Goal: Task Accomplishment & Management: Use online tool/utility

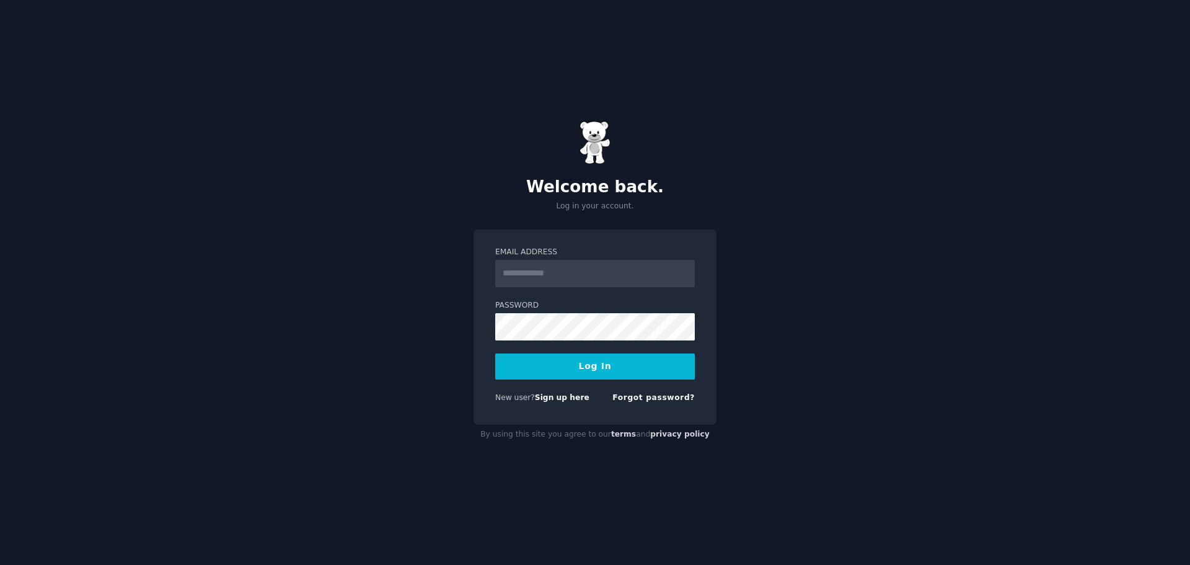
click at [586, 265] on input "Email Address" at bounding box center [595, 273] width 200 height 27
type input "**********"
click at [495, 353] on button "Log In" at bounding box center [595, 366] width 200 height 26
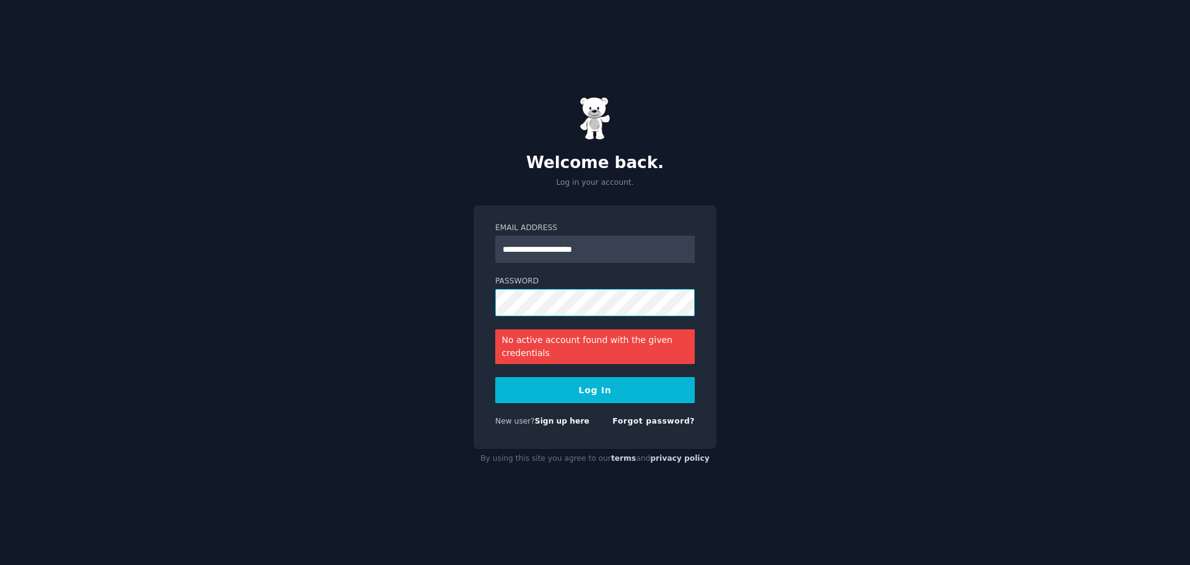
click at [495, 377] on button "Log In" at bounding box center [595, 390] width 200 height 26
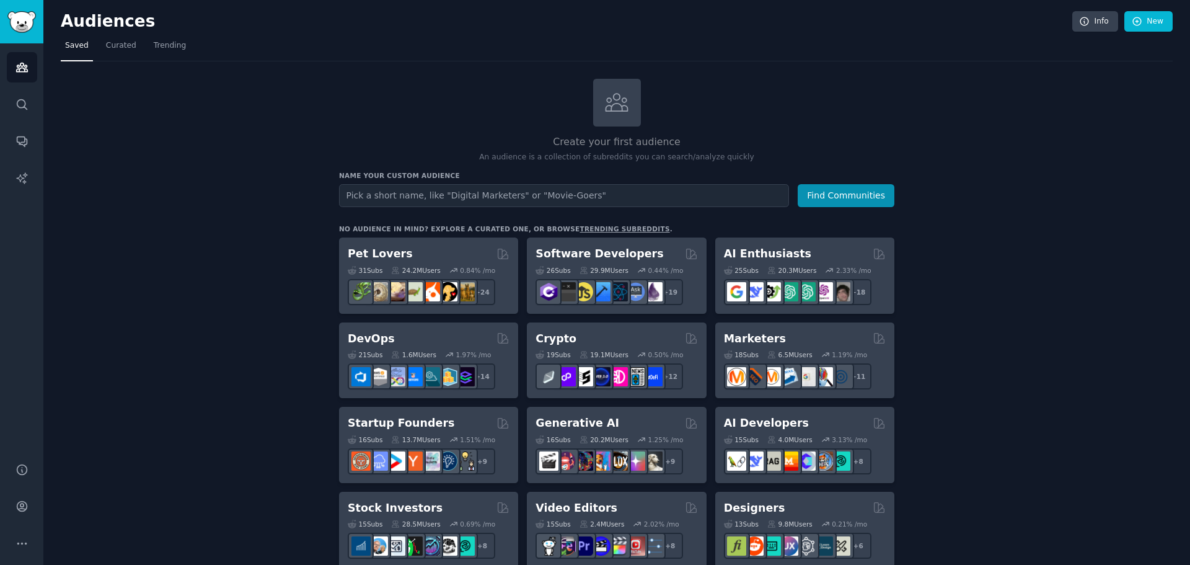
click at [417, 195] on input "text" at bounding box center [564, 195] width 450 height 23
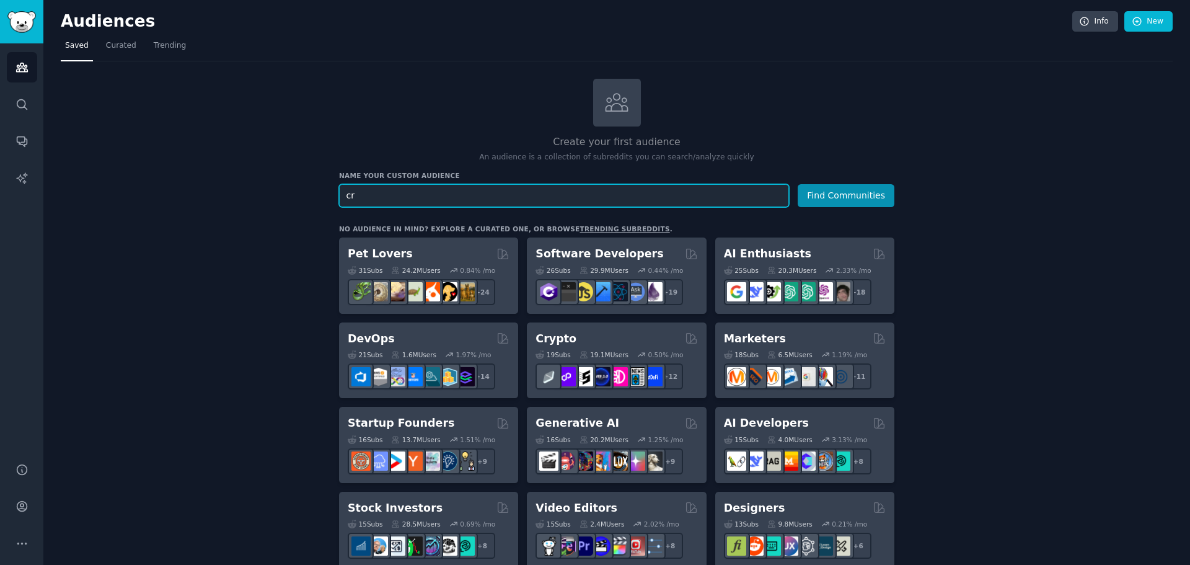
type input "c"
type input "HubSpot"
click at [798, 184] on button "Find Communities" at bounding box center [846, 195] width 97 height 23
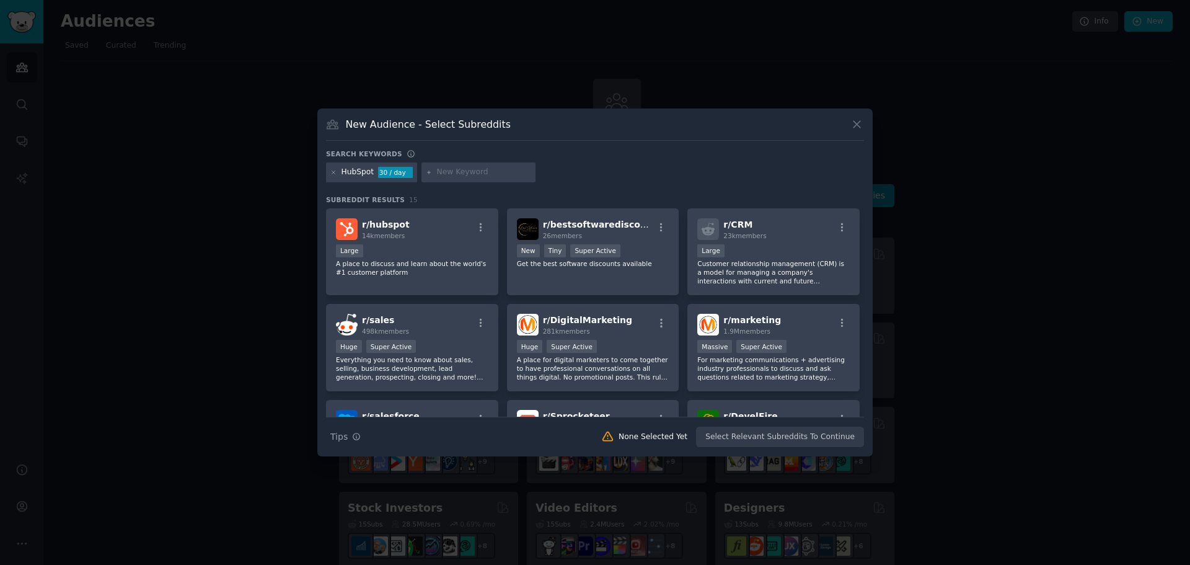
click at [470, 174] on input "text" at bounding box center [484, 172] width 94 height 11
type input "idea"
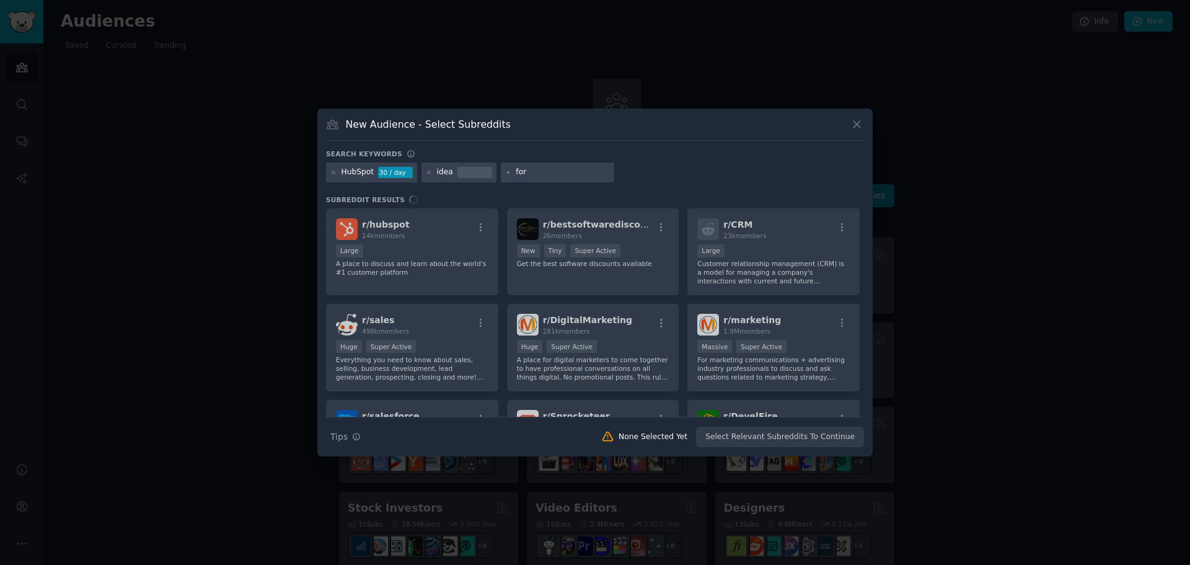
type input "form"
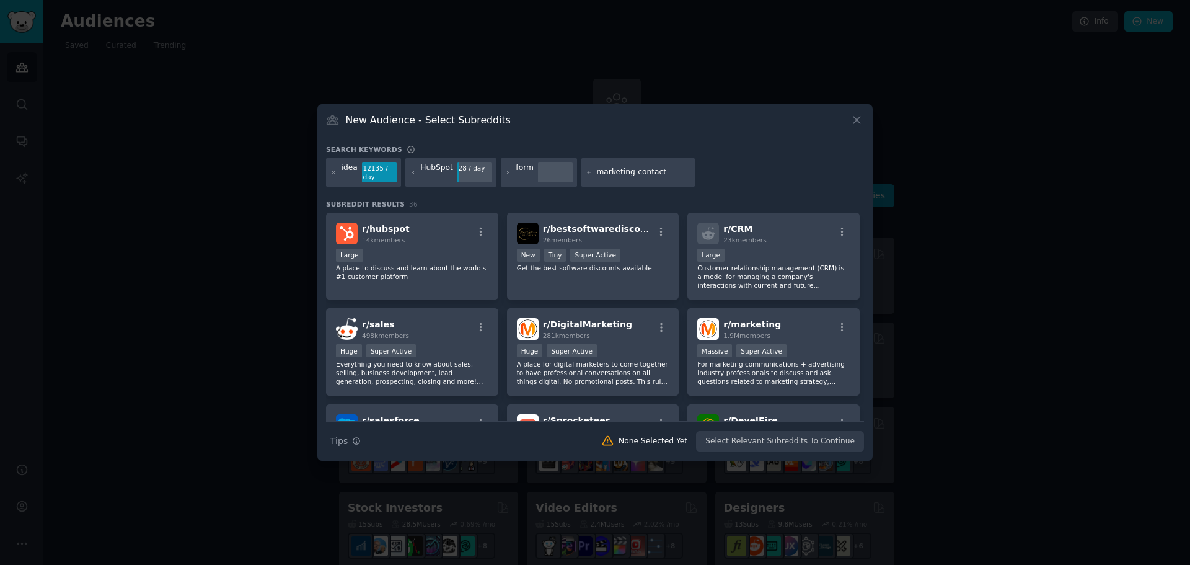
type input "marketing-contacts"
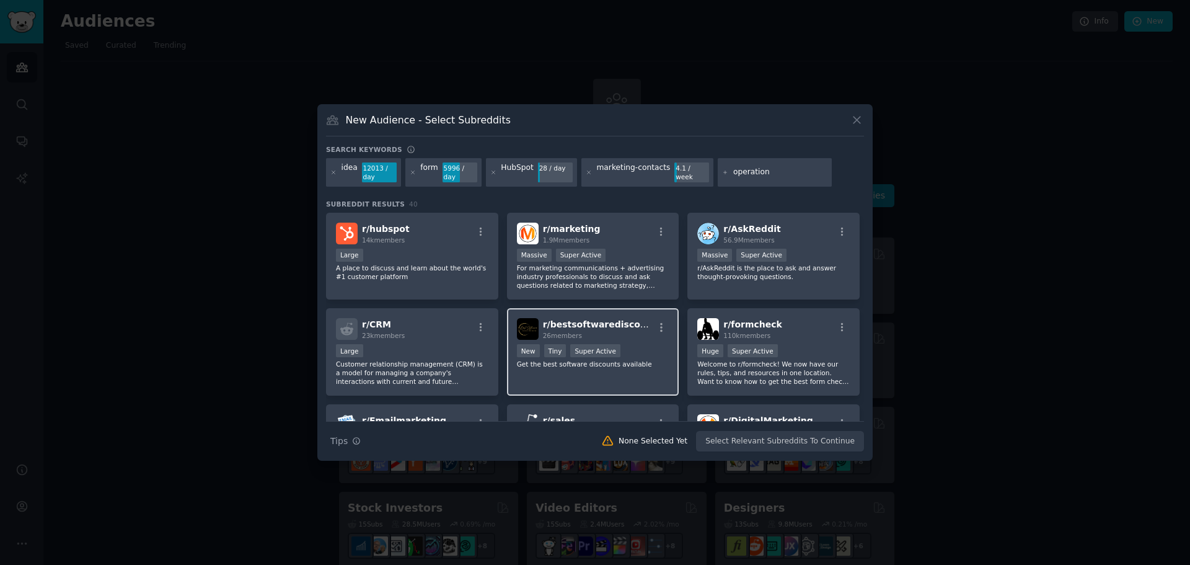
type input "operations"
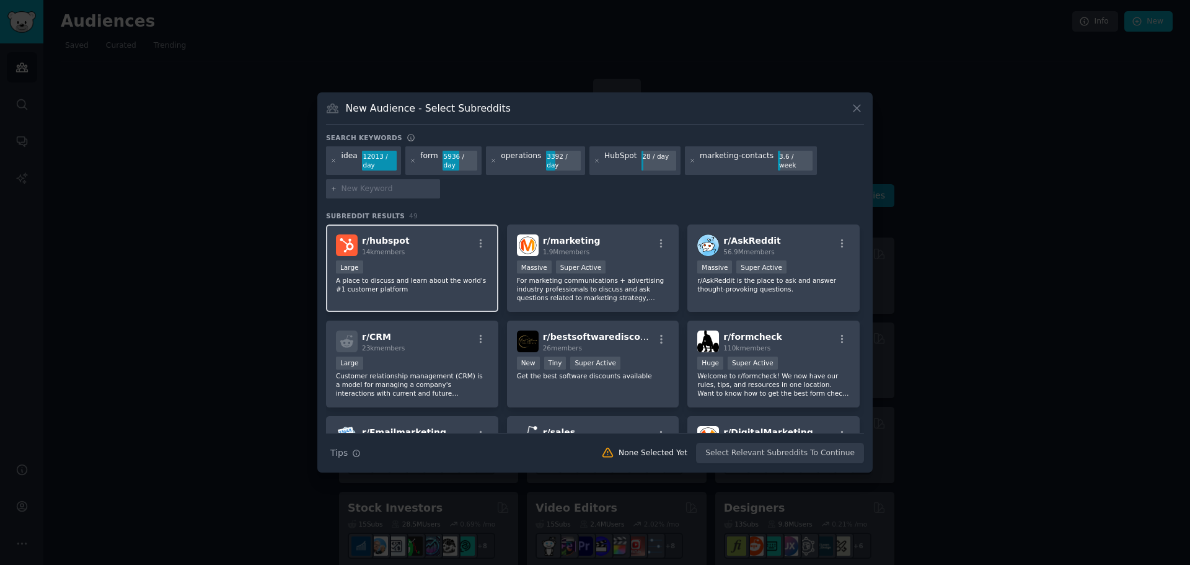
click at [435, 283] on p "A place to discuss and learn about the world's #1 customer platform" at bounding box center [412, 284] width 152 height 17
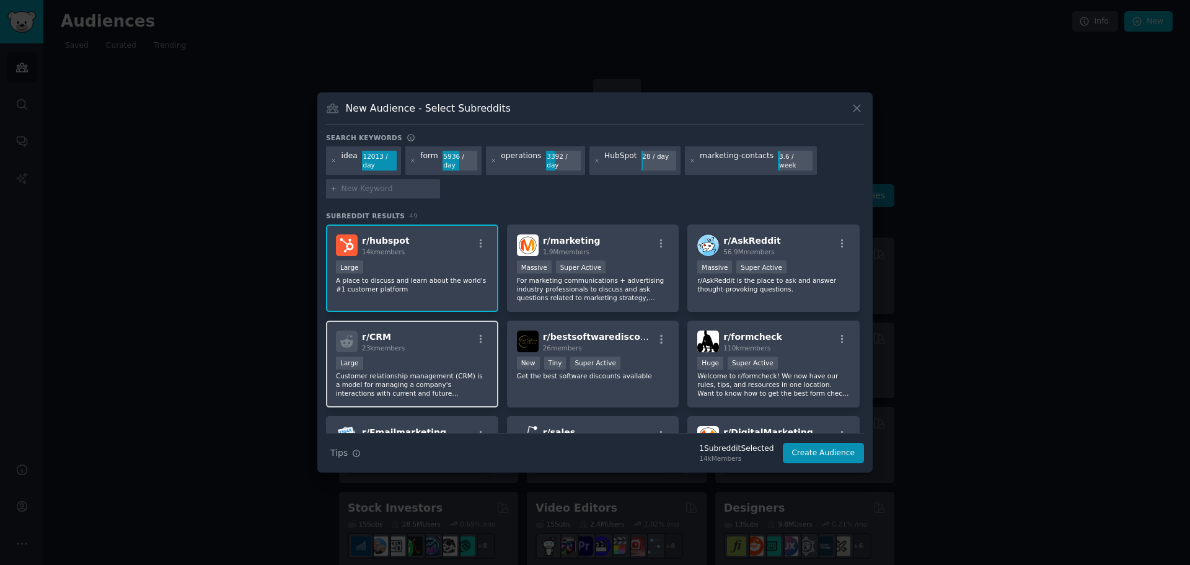
click at [454, 344] on div "r/ CRM 23k members" at bounding box center [412, 341] width 152 height 22
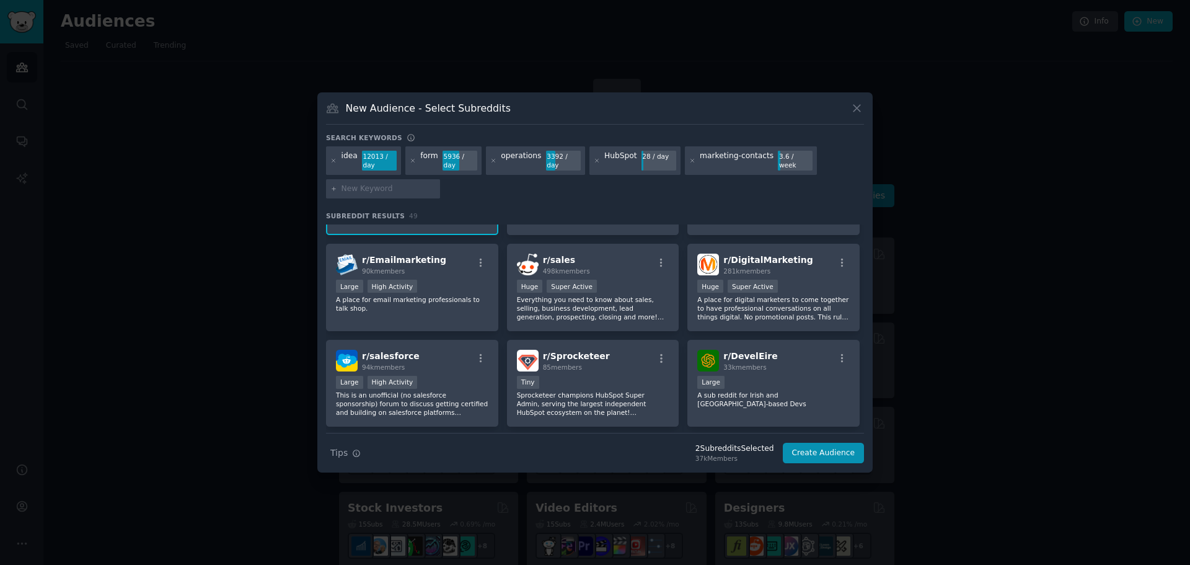
scroll to position [186, 0]
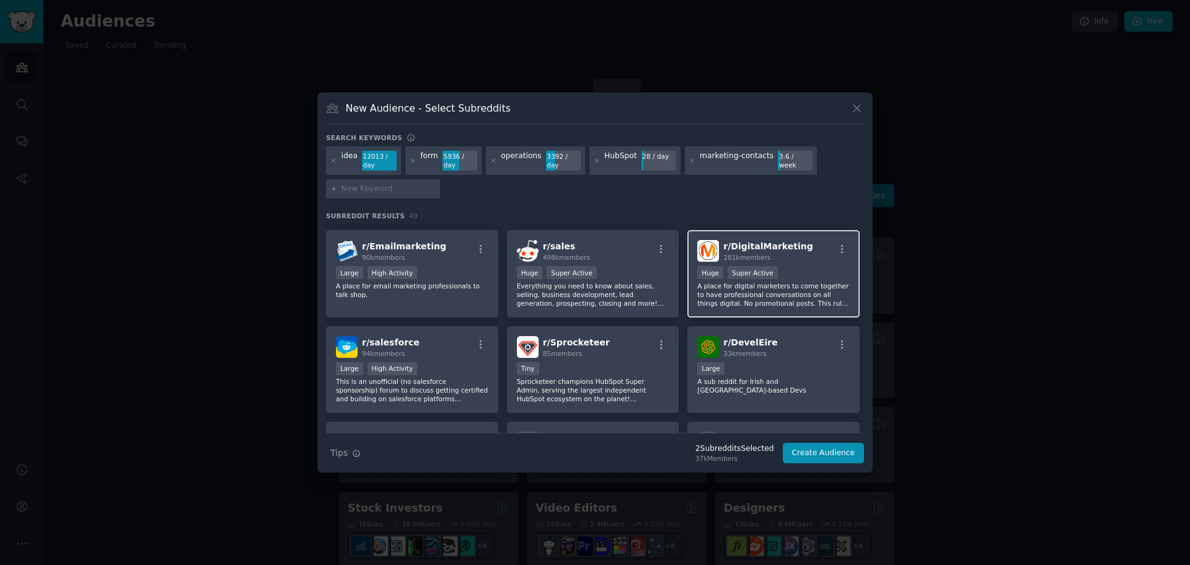
click at [795, 263] on div "r/ DigitalMarketing 281k members Huge Super Active A place for digital marketer…" at bounding box center [773, 273] width 172 height 87
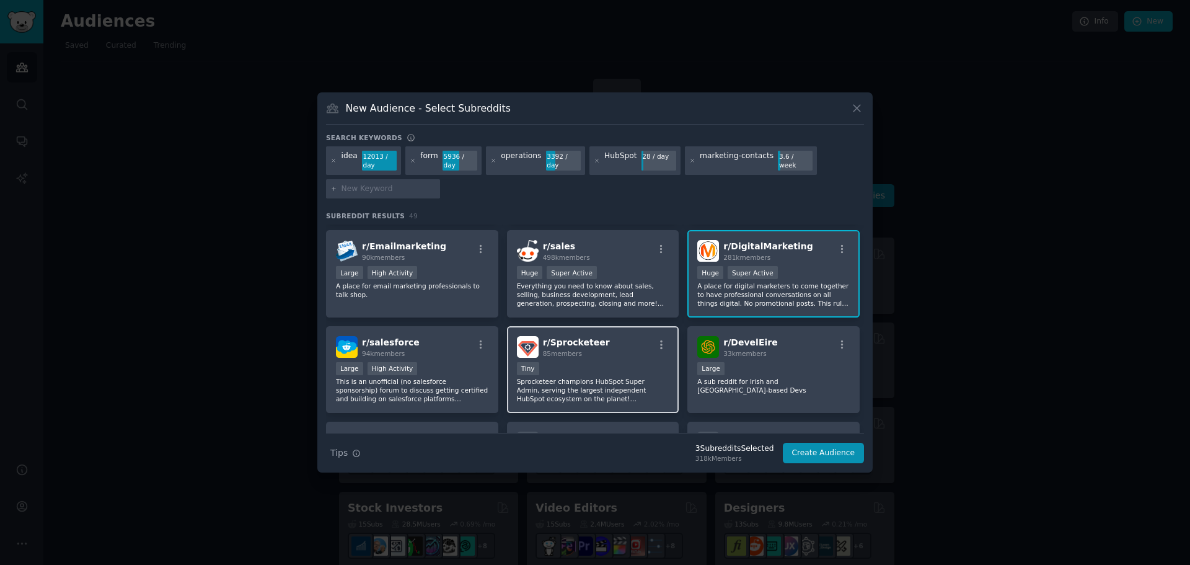
click at [610, 356] on div "r/ Sprocketeer 85 members" at bounding box center [593, 347] width 152 height 22
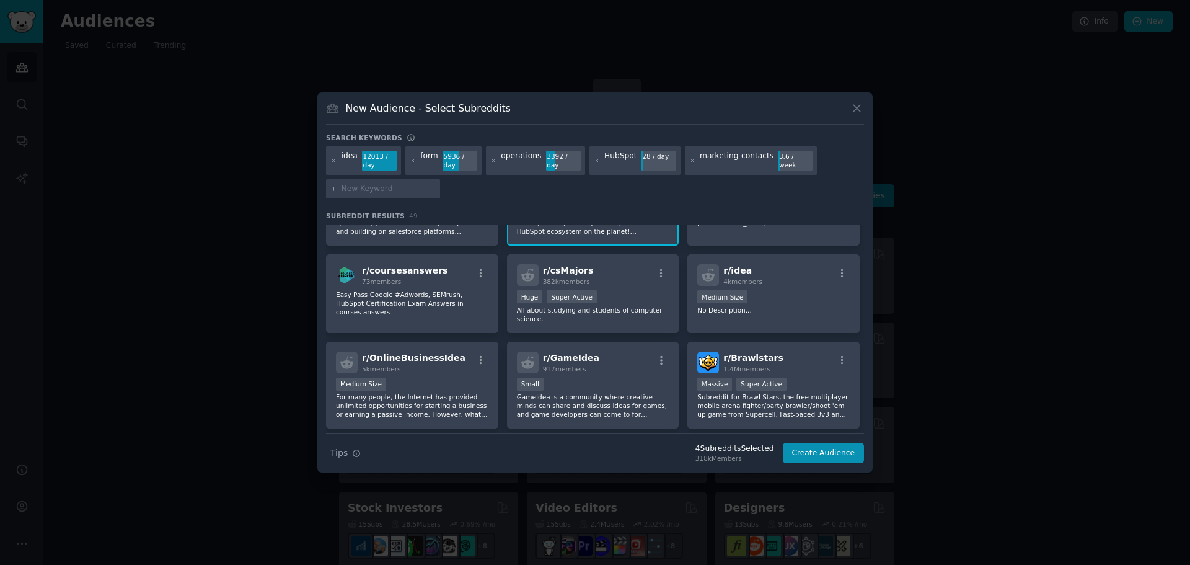
scroll to position [372, 0]
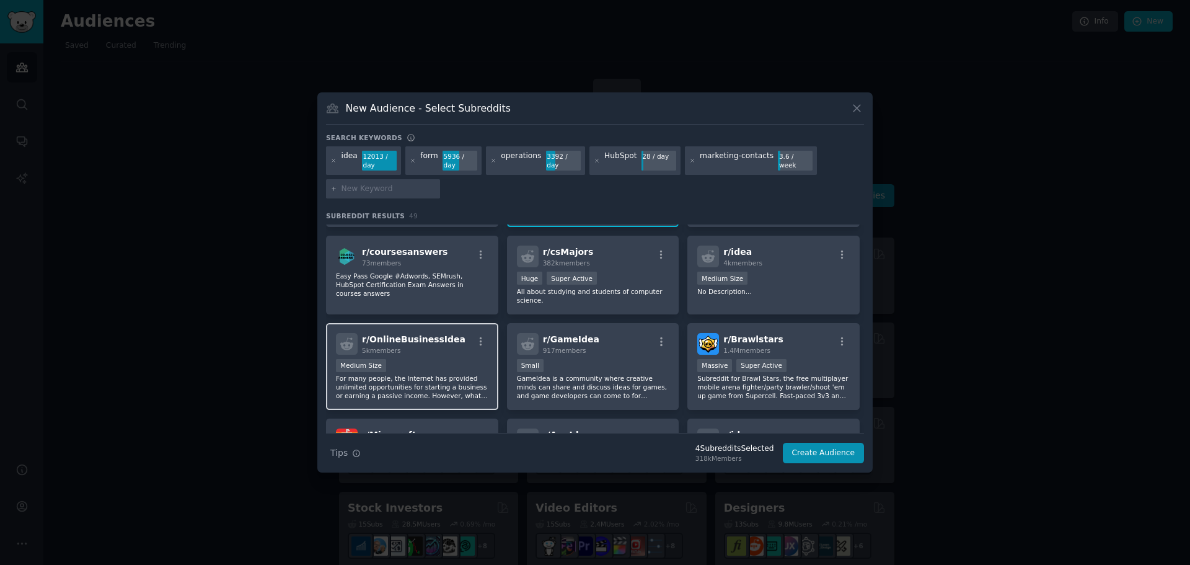
click at [457, 355] on div "r/ OnlineBusinessIdea 5k members Medium Size For many people, the Internet has …" at bounding box center [412, 366] width 172 height 87
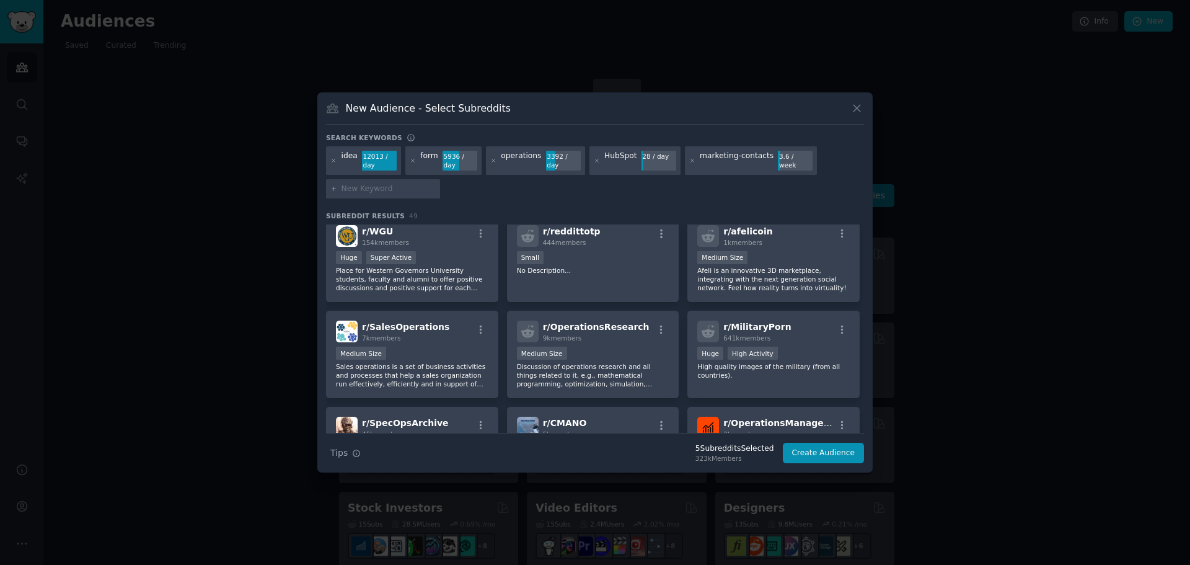
scroll to position [1054, 0]
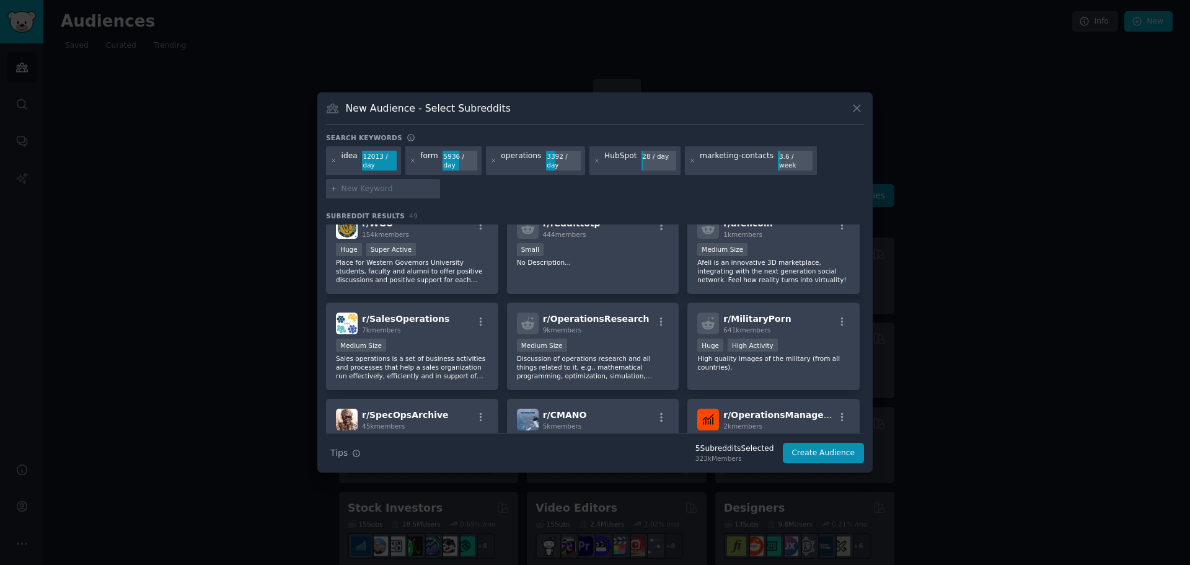
click at [363, 193] on input "text" at bounding box center [389, 188] width 94 height 11
type input "app-marketplace"
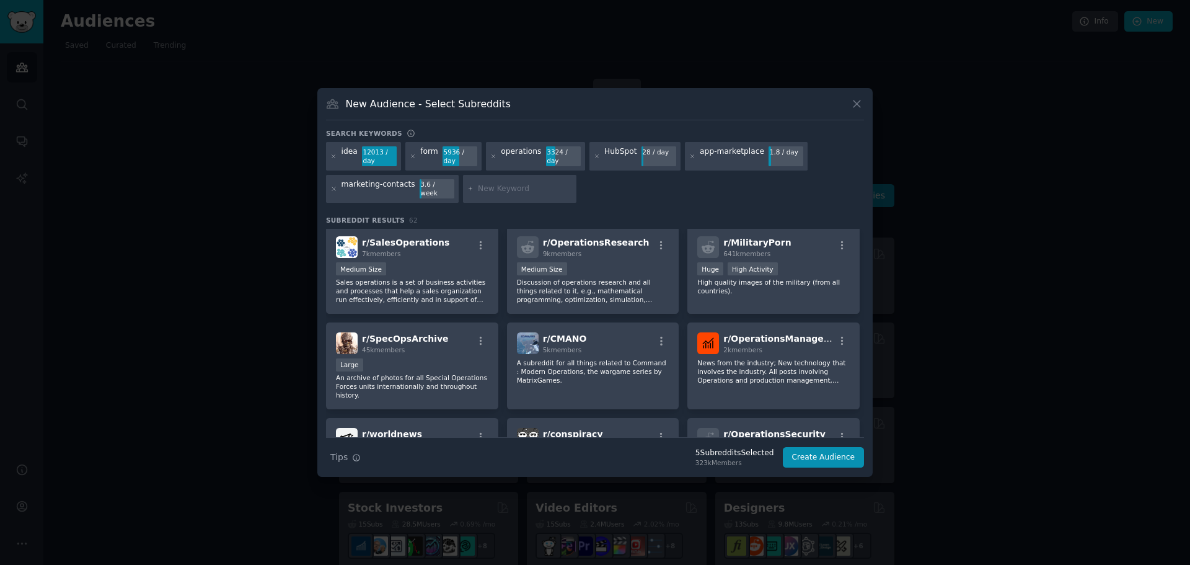
scroll to position [1116, 0]
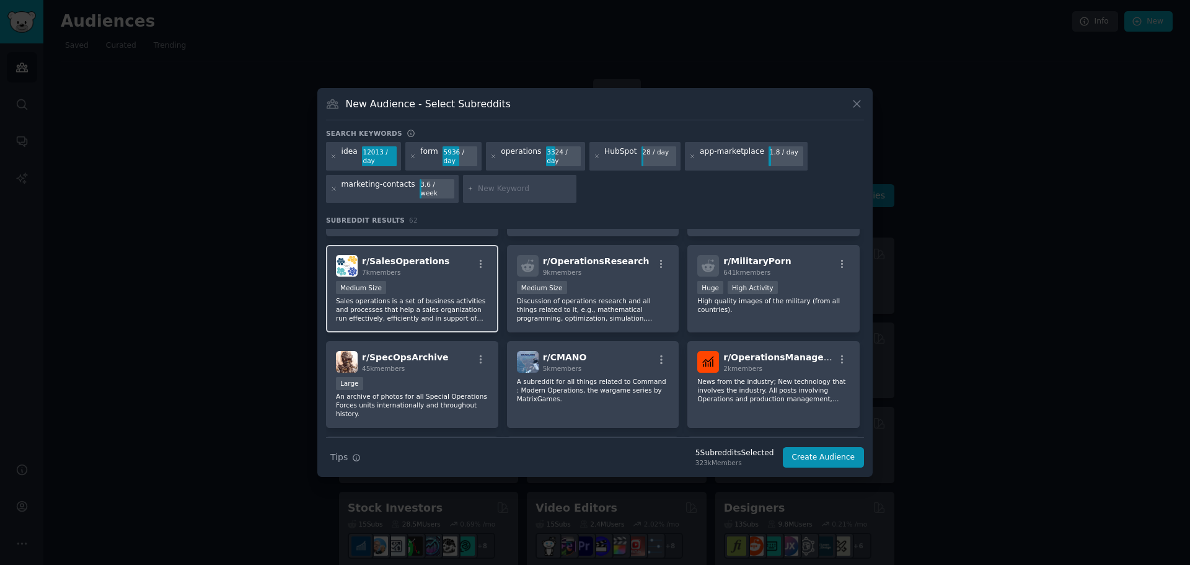
click at [461, 289] on div "Medium Size" at bounding box center [412, 288] width 152 height 15
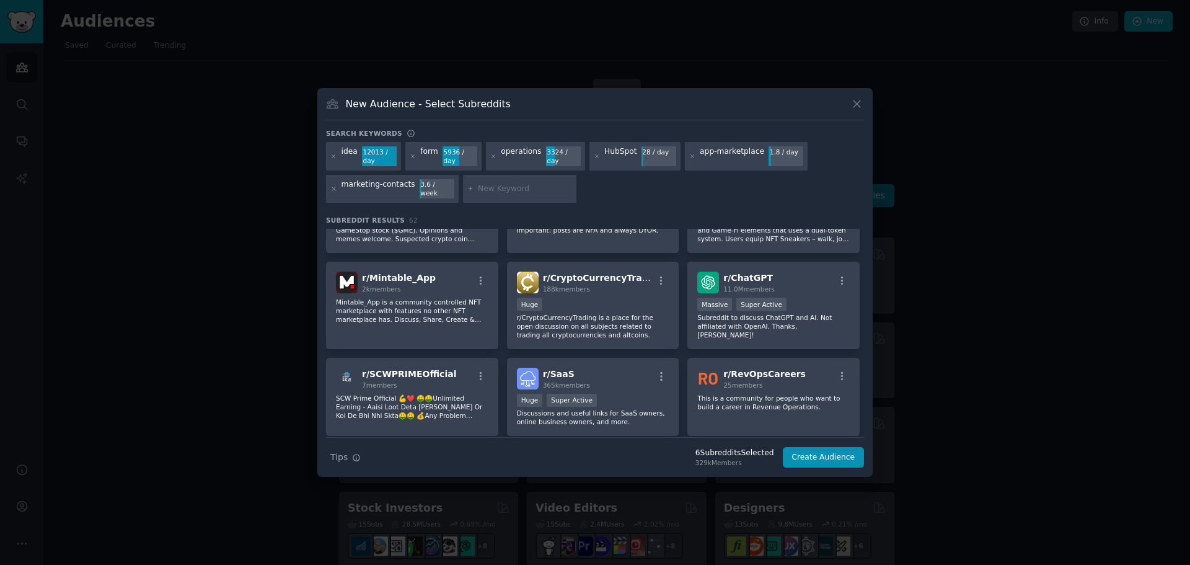
scroll to position [1736, 0]
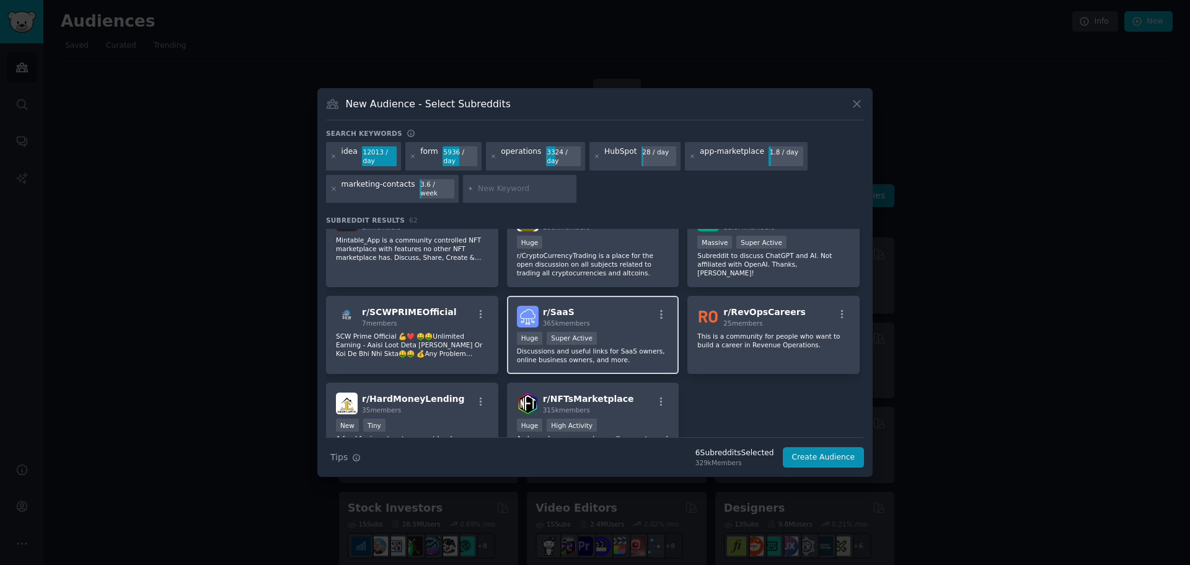
click at [609, 306] on div "r/ SaaS 365k members" at bounding box center [593, 317] width 152 height 22
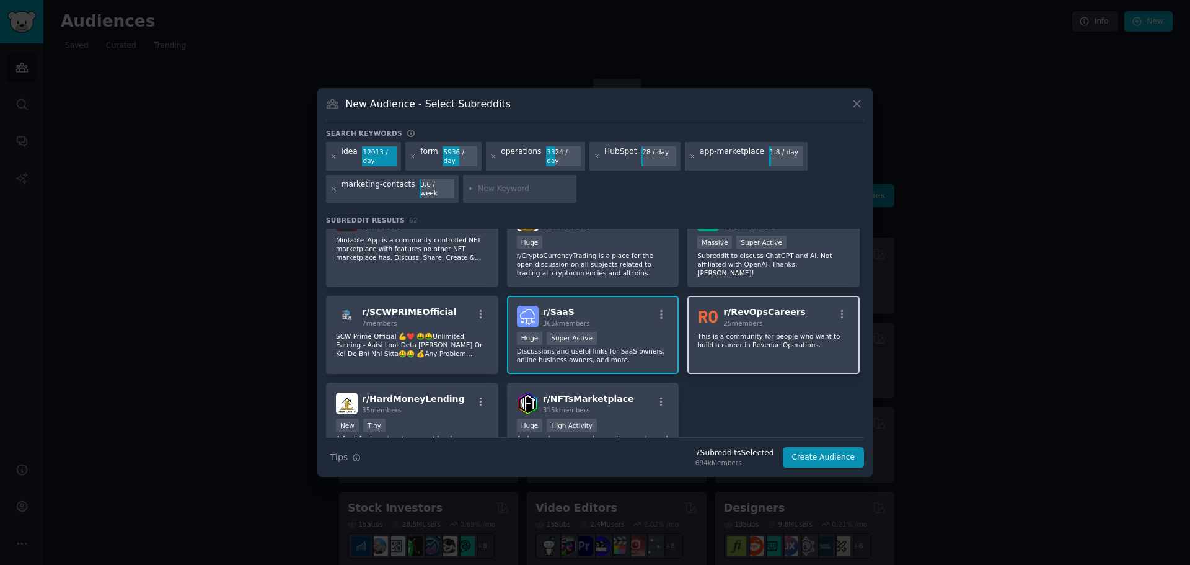
click at [796, 332] on p "This is a community for people who want to build a career in Revenue Operations." at bounding box center [773, 340] width 152 height 17
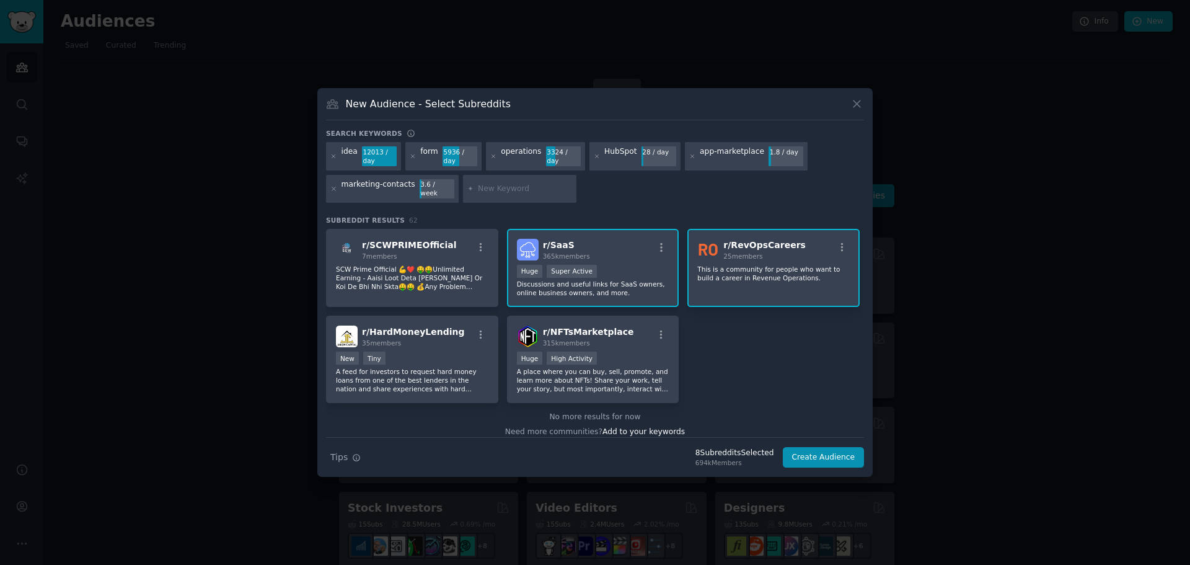
scroll to position [1803, 0]
click at [815, 453] on button "Create Audience" at bounding box center [824, 457] width 82 height 21
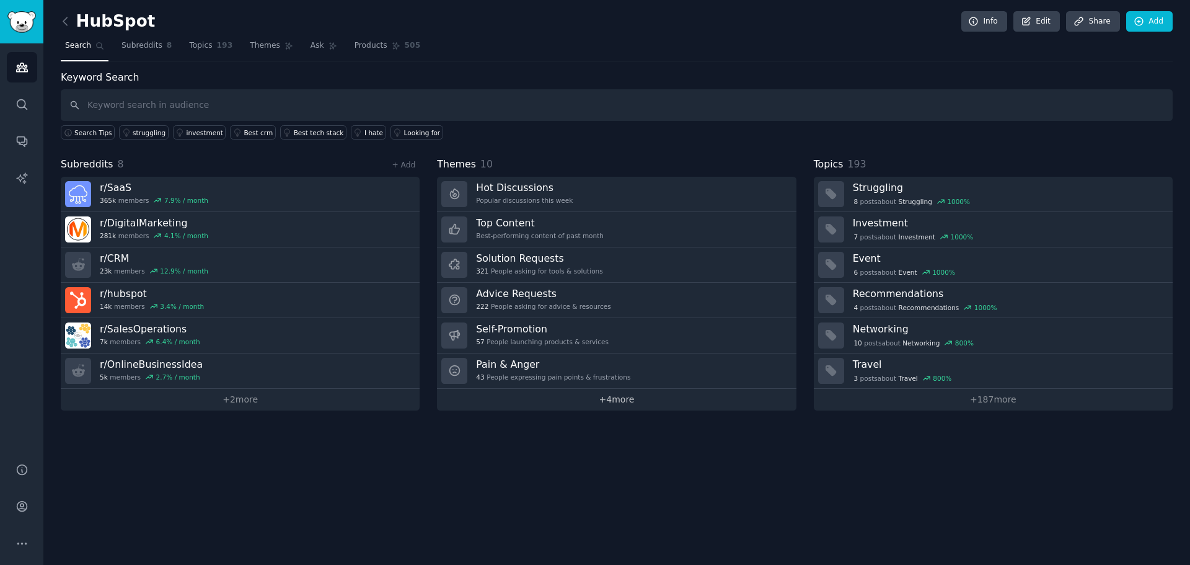
click at [623, 395] on link "+ 4 more" at bounding box center [616, 400] width 359 height 22
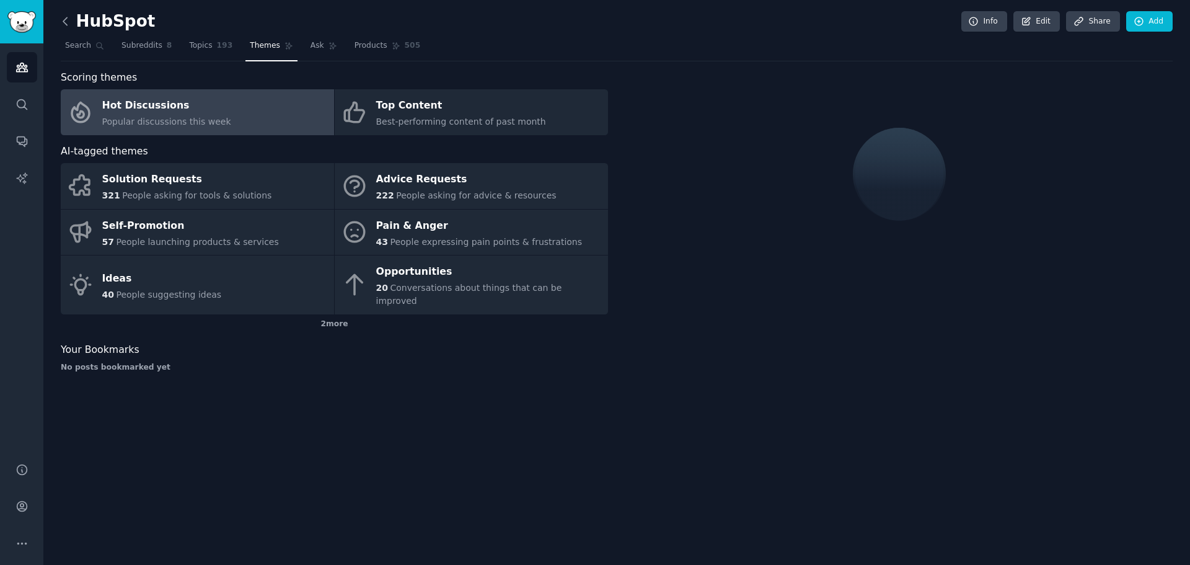
click at [62, 23] on icon at bounding box center [65, 21] width 13 height 13
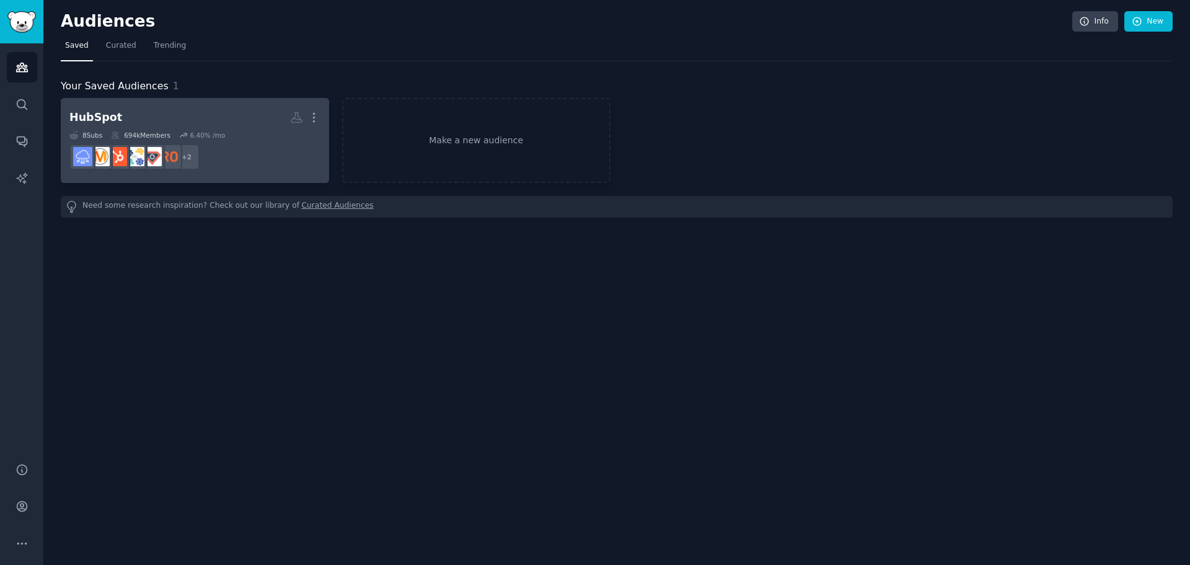
click at [165, 116] on h2 "HubSpot More" at bounding box center [194, 118] width 251 height 22
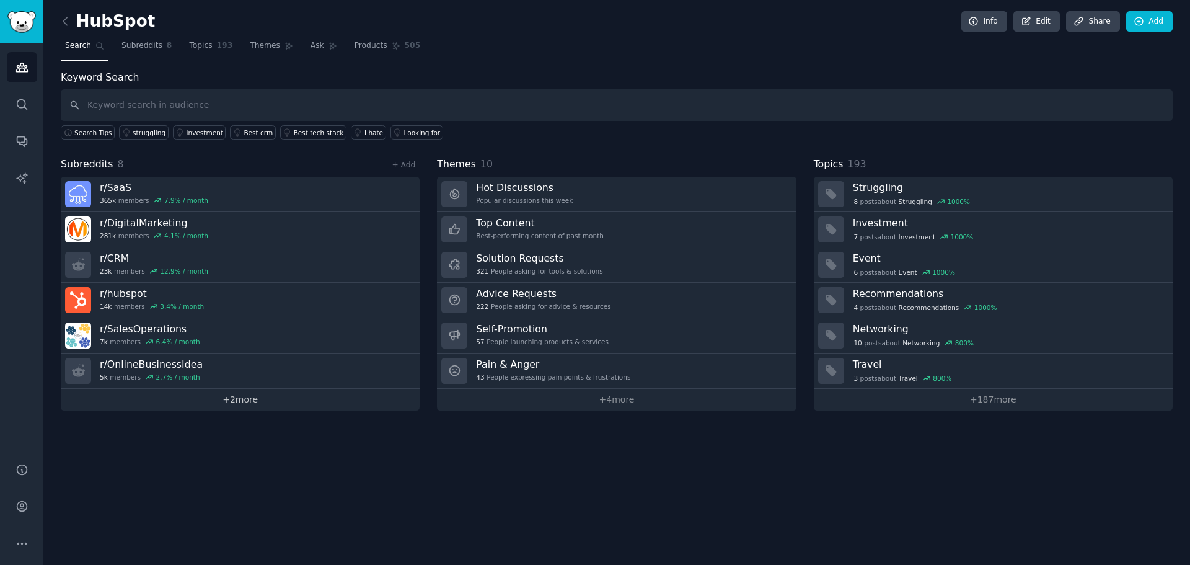
click at [239, 402] on link "+ 2 more" at bounding box center [240, 400] width 359 height 22
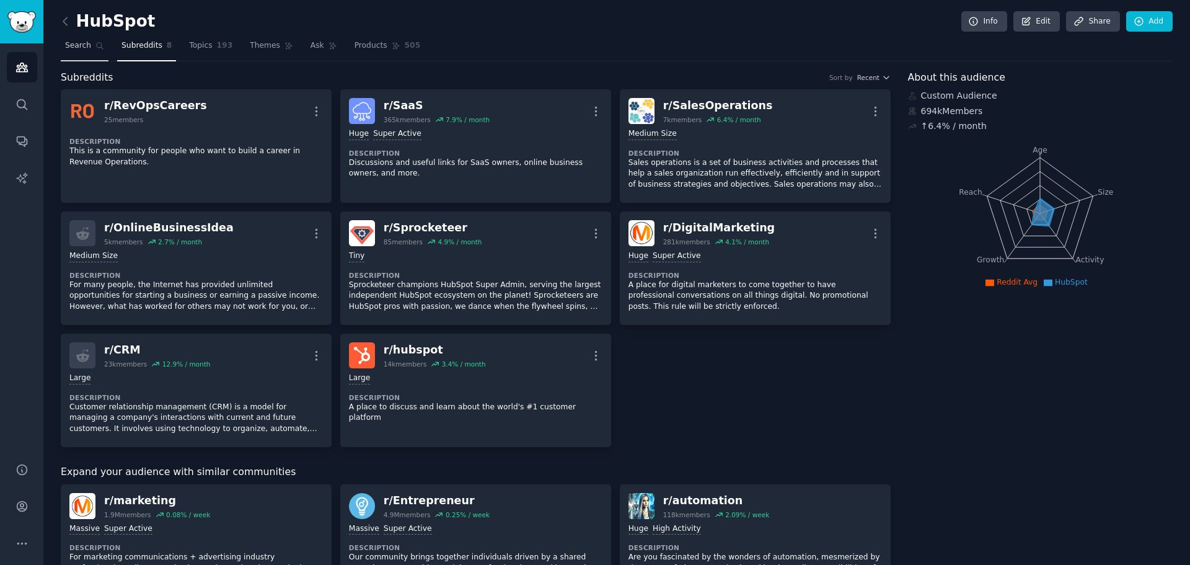
click at [76, 53] on link "Search" at bounding box center [85, 48] width 48 height 25
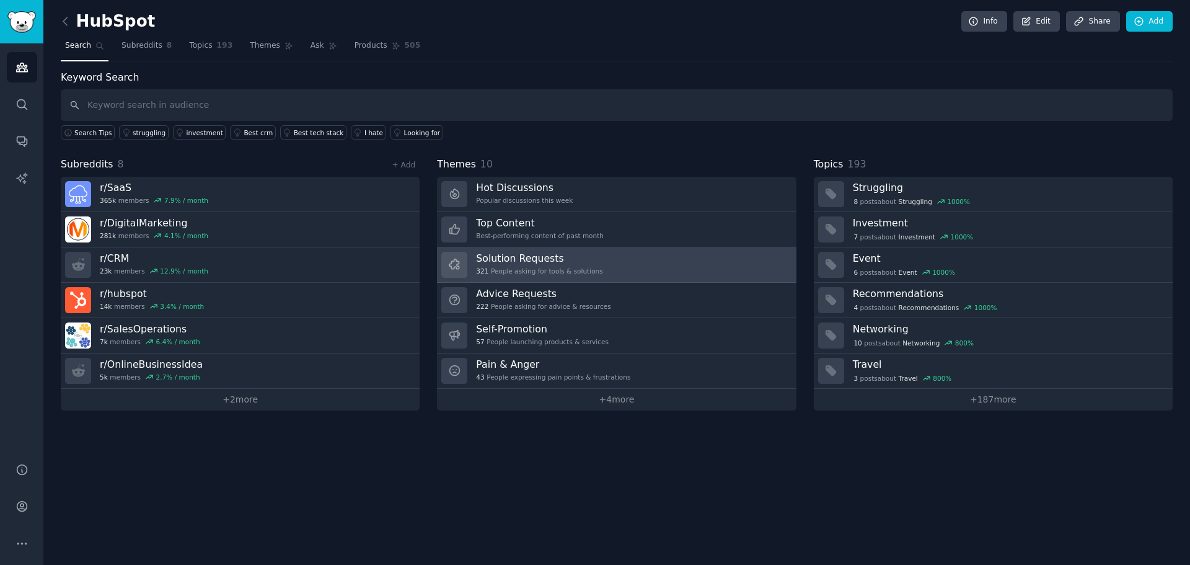
click at [640, 267] on link "Solution Requests 321 People asking for tools & solutions" at bounding box center [616, 264] width 359 height 35
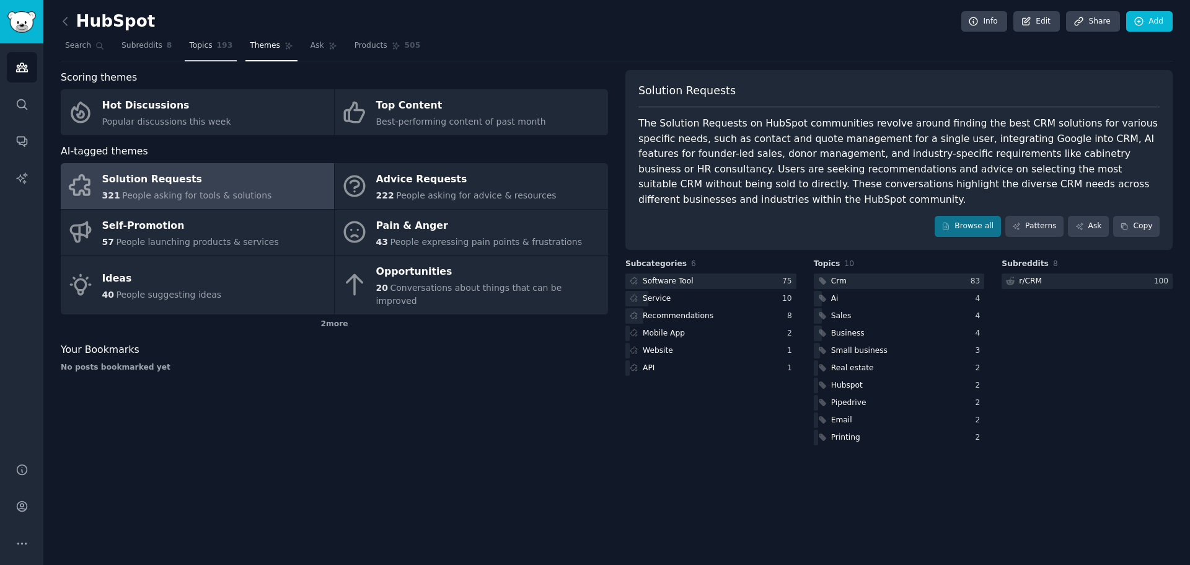
click at [205, 43] on link "Topics 193" at bounding box center [211, 48] width 52 height 25
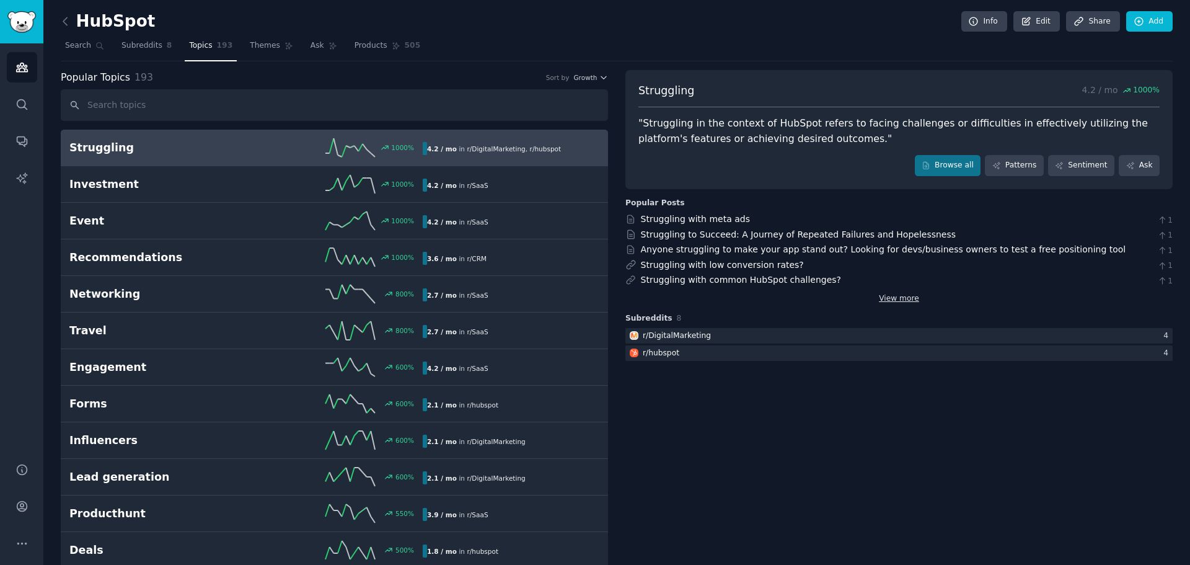
click at [904, 293] on link "View more" at bounding box center [899, 298] width 40 height 11
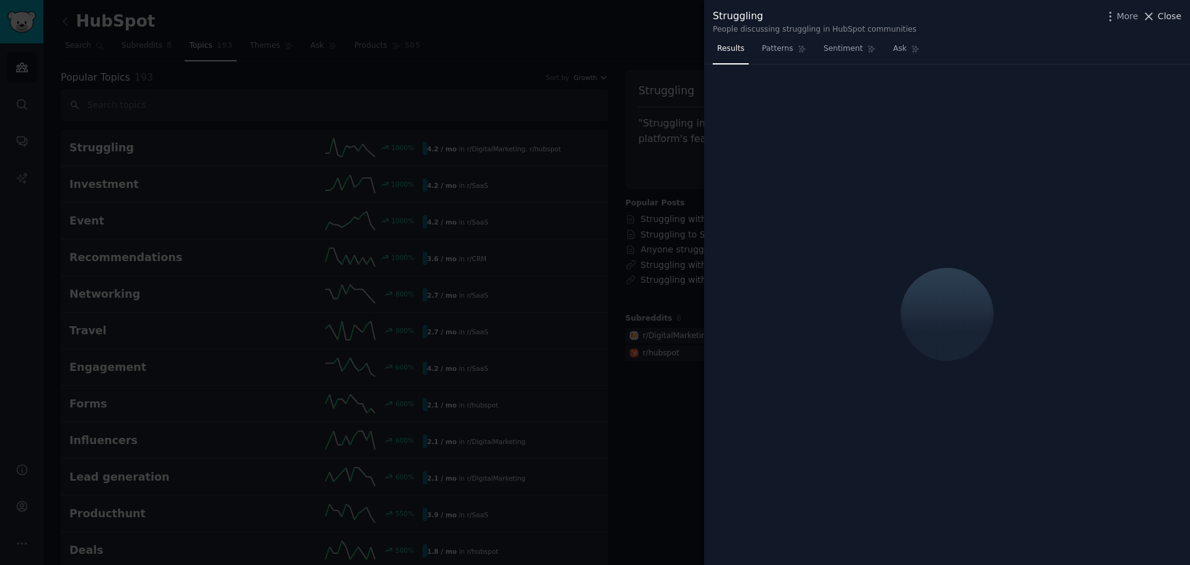
click at [1169, 19] on span "Close" at bounding box center [1170, 16] width 24 height 13
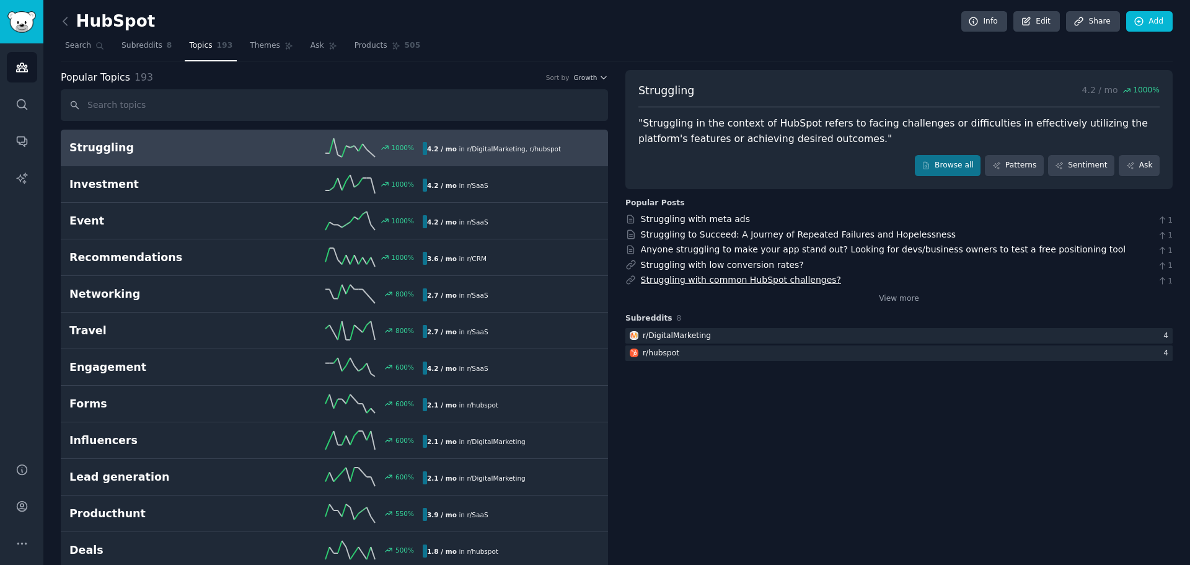
click at [778, 275] on link "Struggling with common HubSpot challenges?" at bounding box center [741, 280] width 201 height 10
click at [136, 48] on span "Subreddits" at bounding box center [142, 45] width 41 height 11
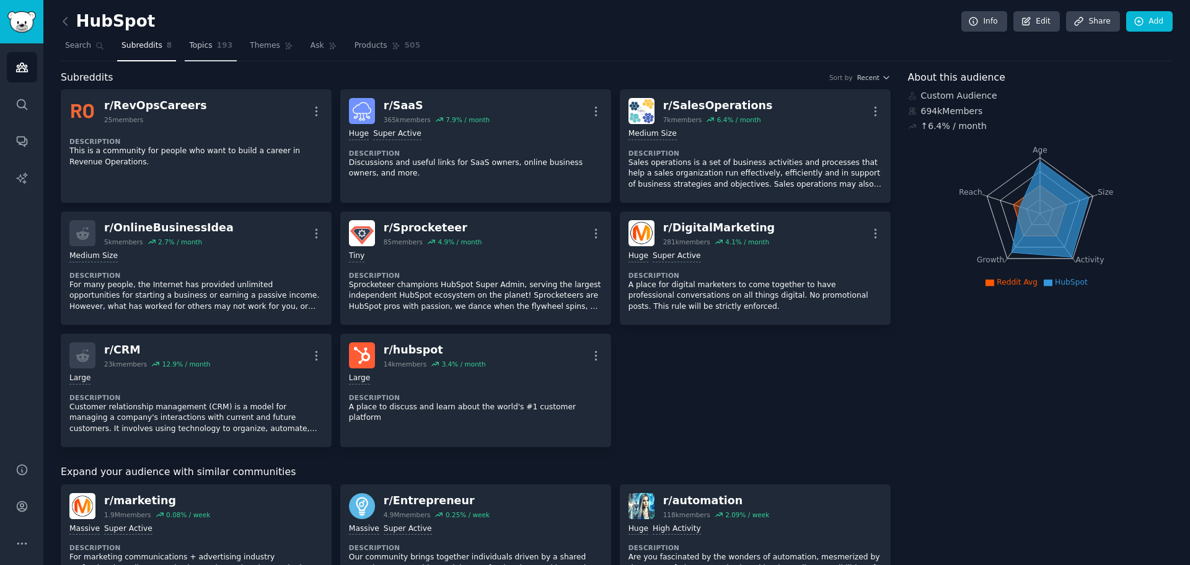
click at [195, 50] on span "Topics" at bounding box center [200, 45] width 23 height 11
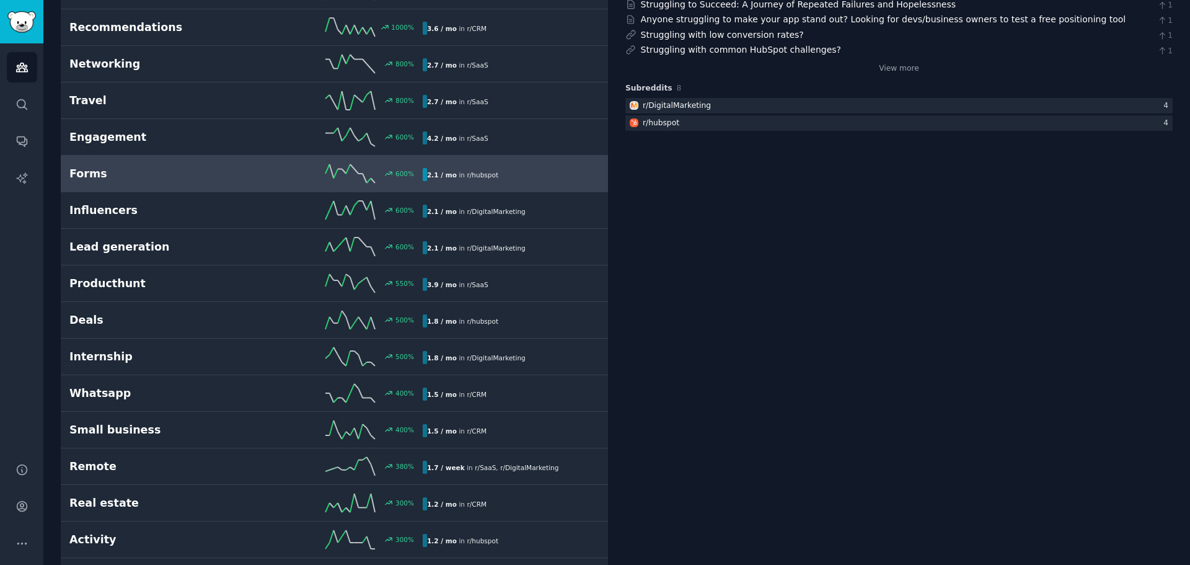
scroll to position [230, 0]
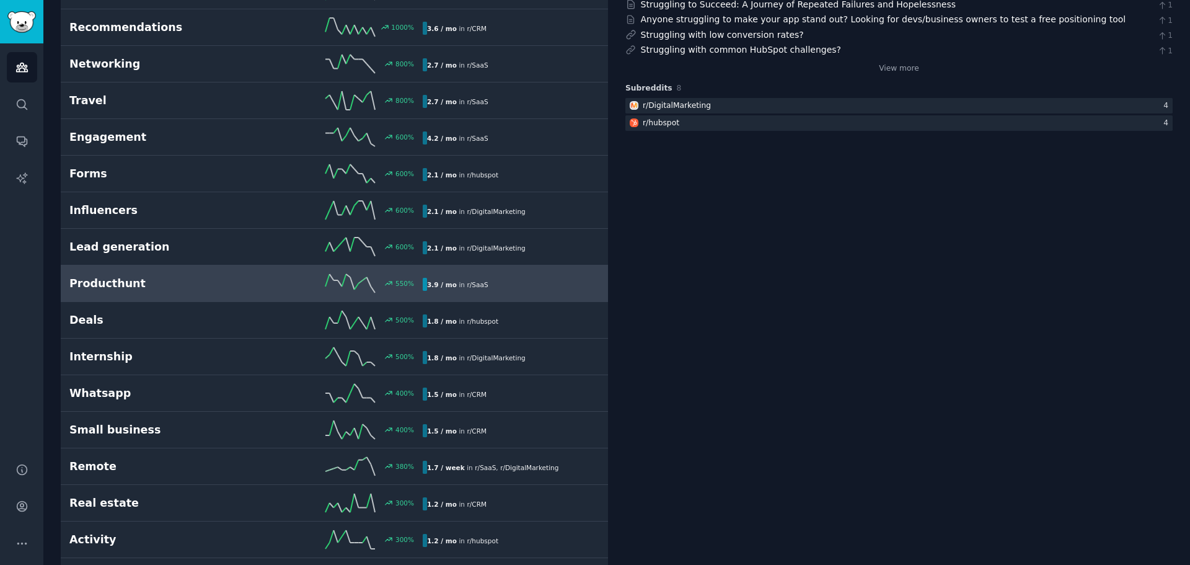
click at [237, 276] on h2 "Producthunt" at bounding box center [157, 283] width 177 height 15
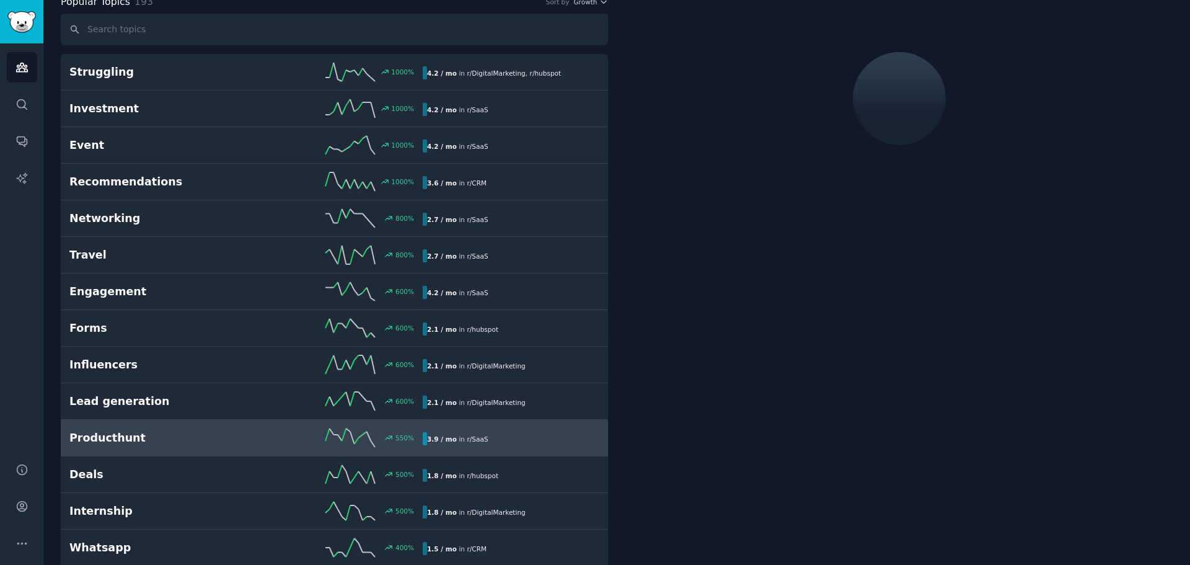
scroll to position [70, 0]
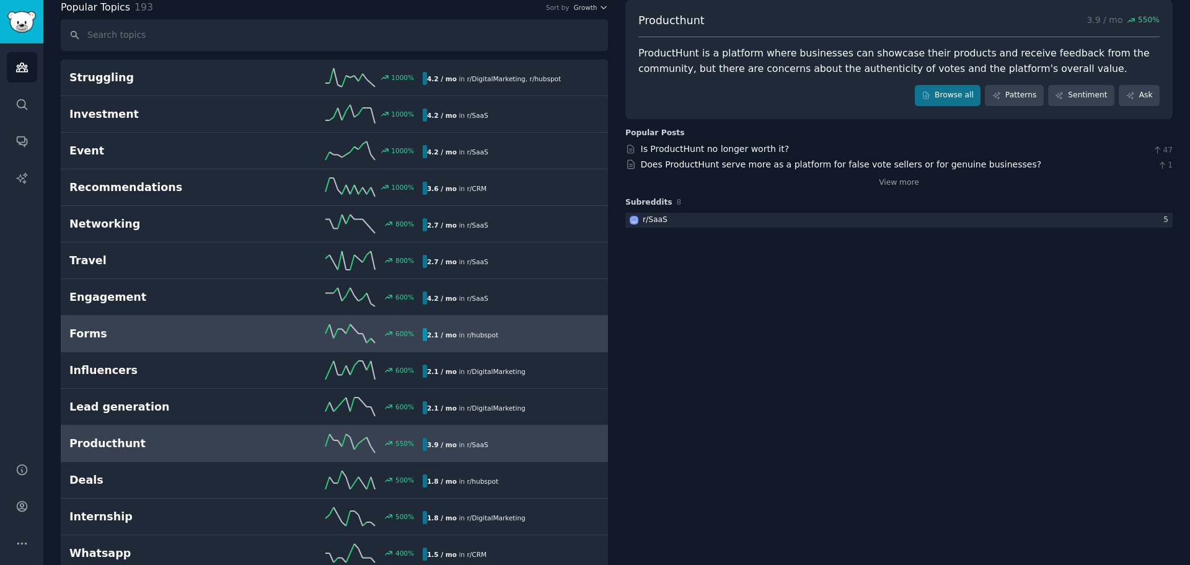
click at [174, 335] on h2 "Forms" at bounding box center [157, 333] width 177 height 15
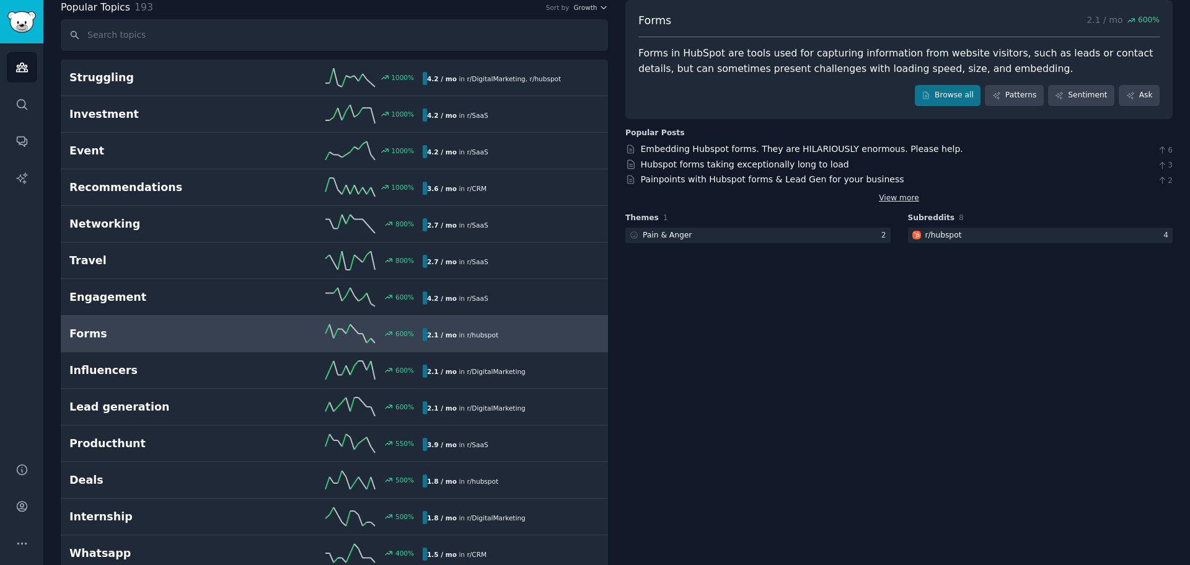
click at [886, 198] on link "View more" at bounding box center [899, 198] width 40 height 11
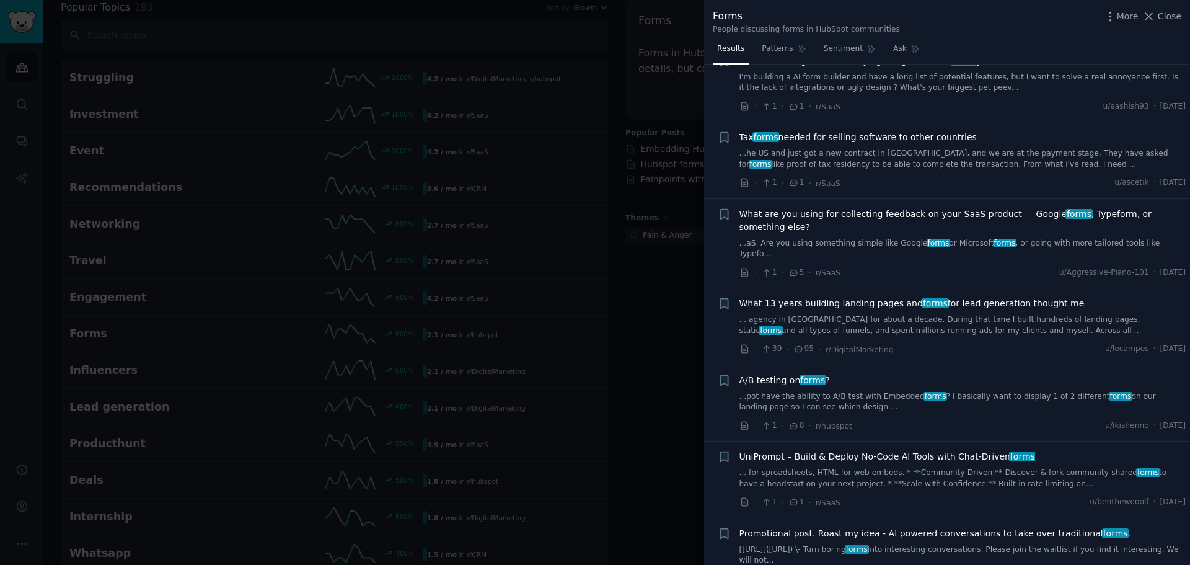
scroll to position [737, 0]
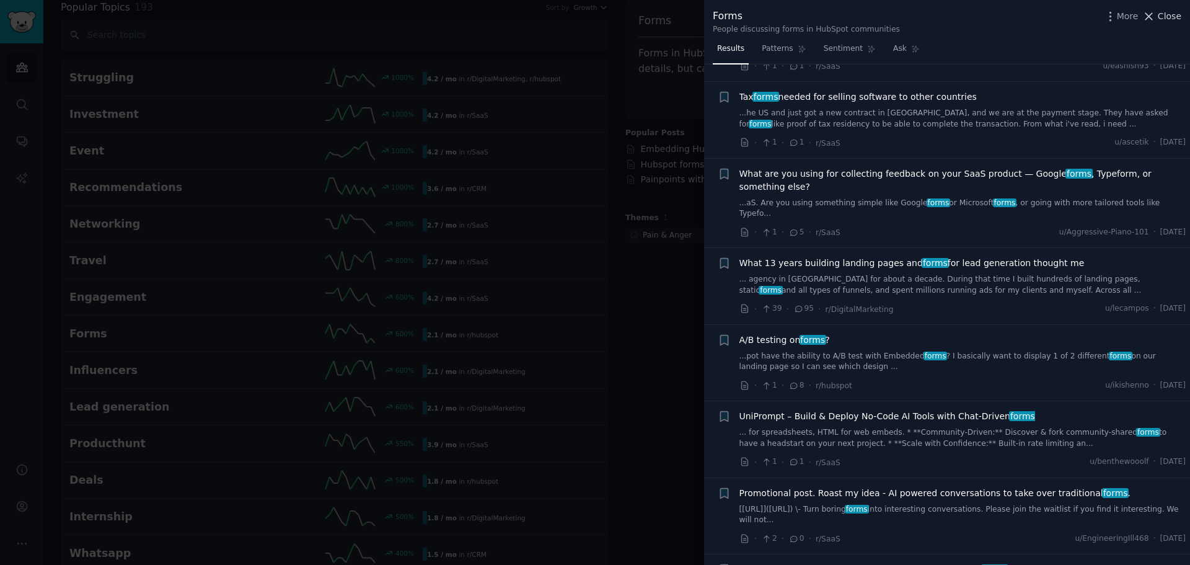
click at [1160, 19] on button "Close" at bounding box center [1162, 16] width 39 height 13
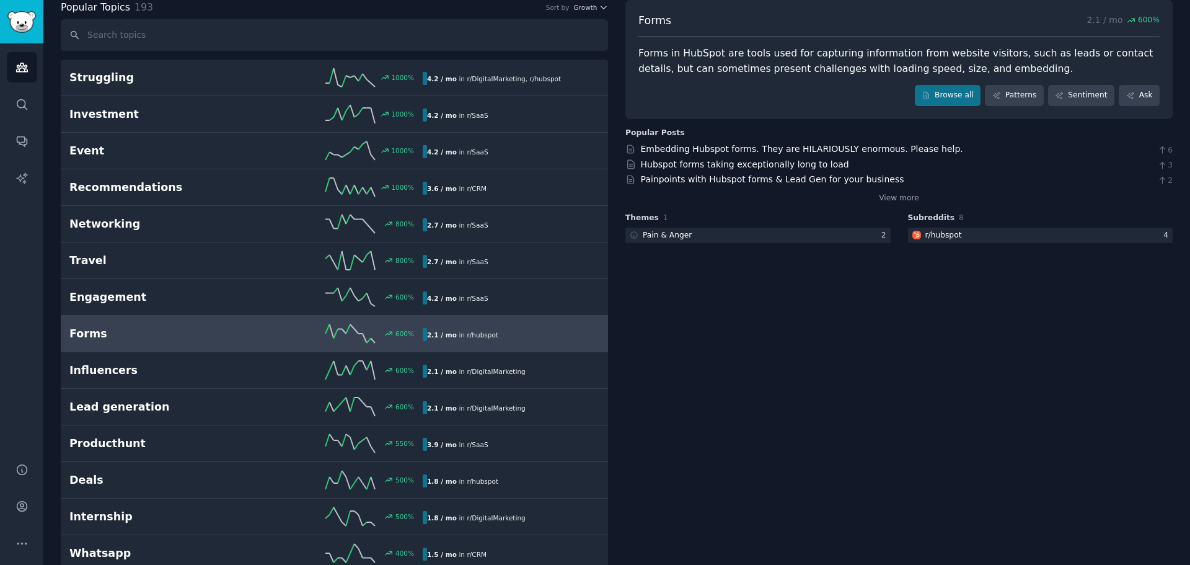
click at [1161, 15] on div "Forms 2.1 / mo 600 % Forms in HubSpot are tools used for capturing information …" at bounding box center [898, 59] width 547 height 119
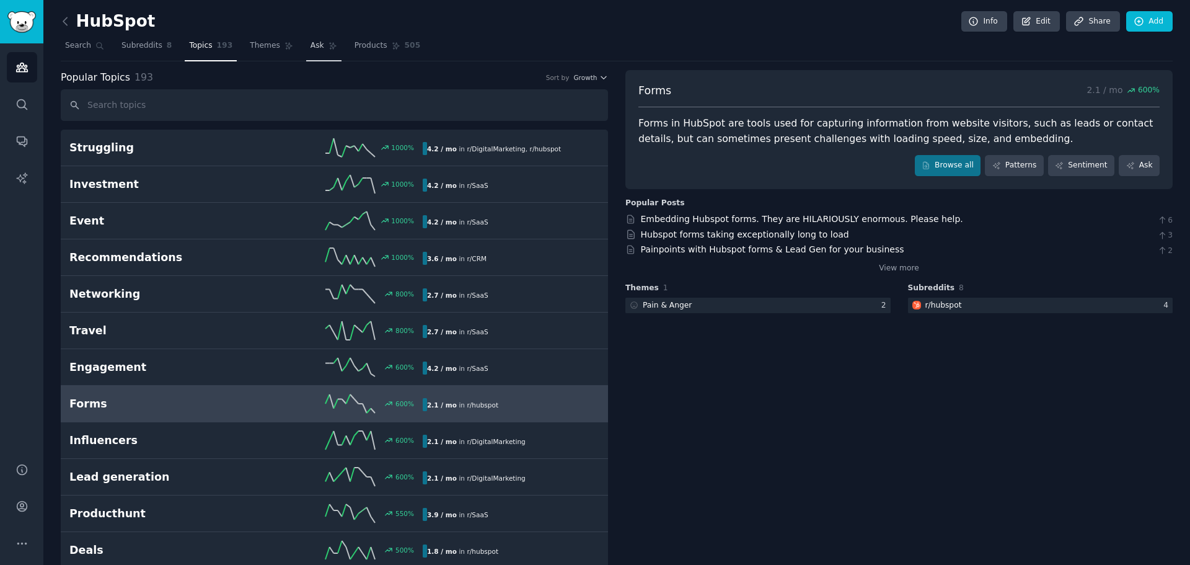
click at [314, 40] on link "Ask" at bounding box center [323, 48] width 35 height 25
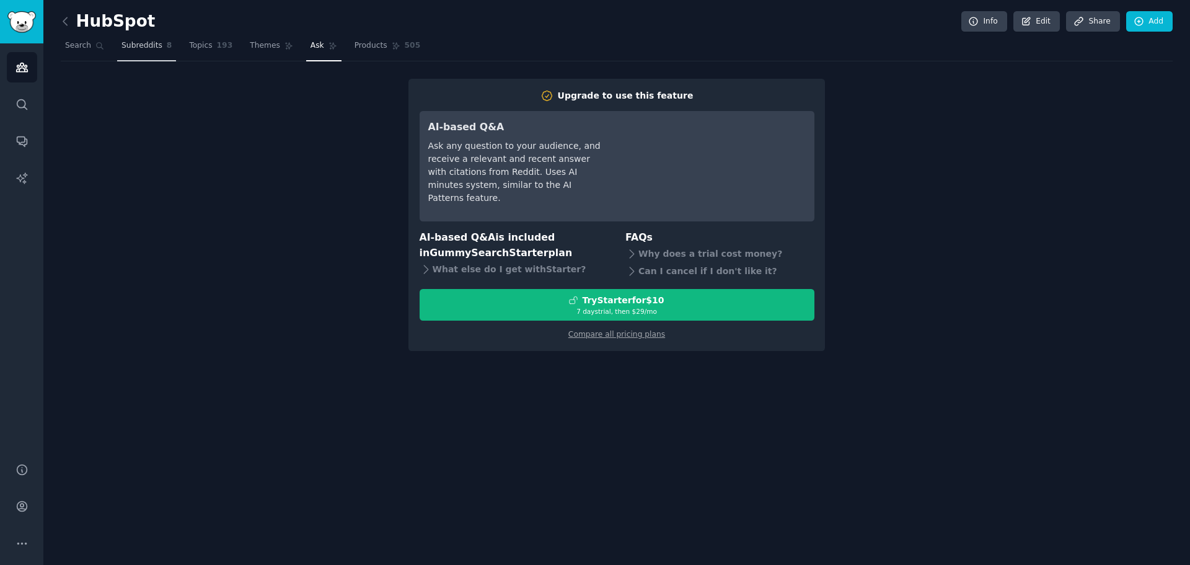
click at [130, 49] on span "Subreddits" at bounding box center [142, 45] width 41 height 11
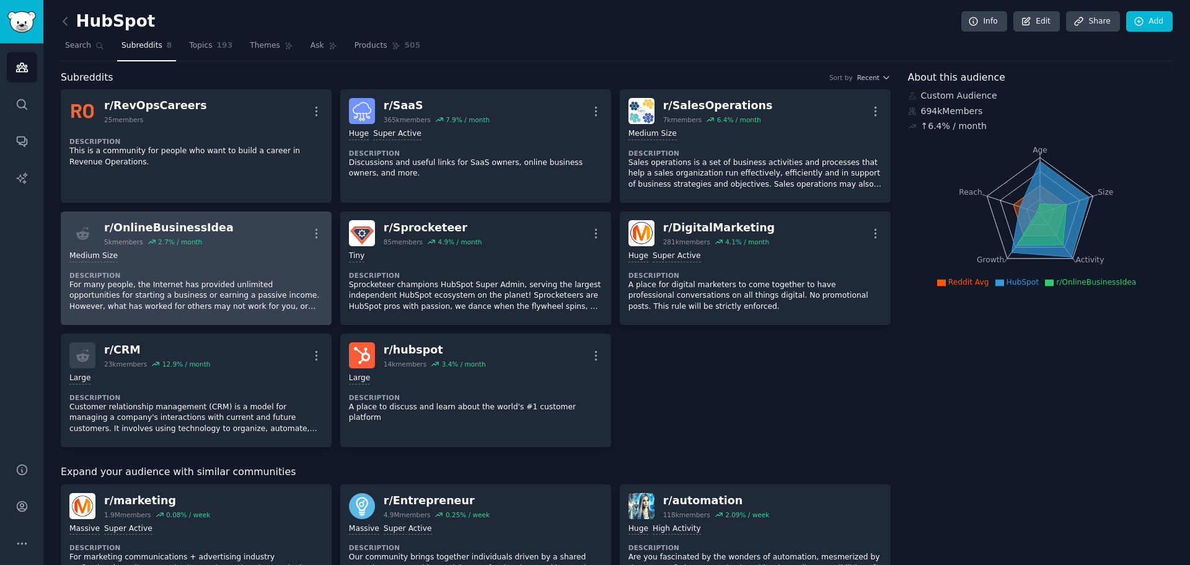
click at [226, 268] on div "Medium Size Description For many people, the Internet has provided unlimited op…" at bounding box center [196, 281] width 254 height 70
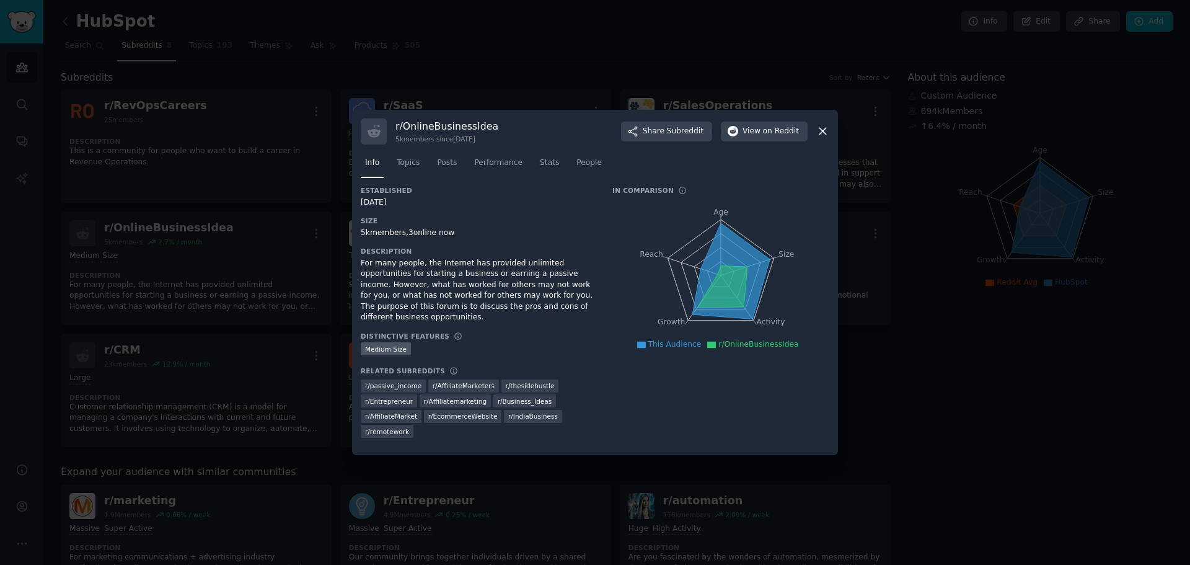
click at [820, 134] on icon at bounding box center [822, 131] width 13 height 13
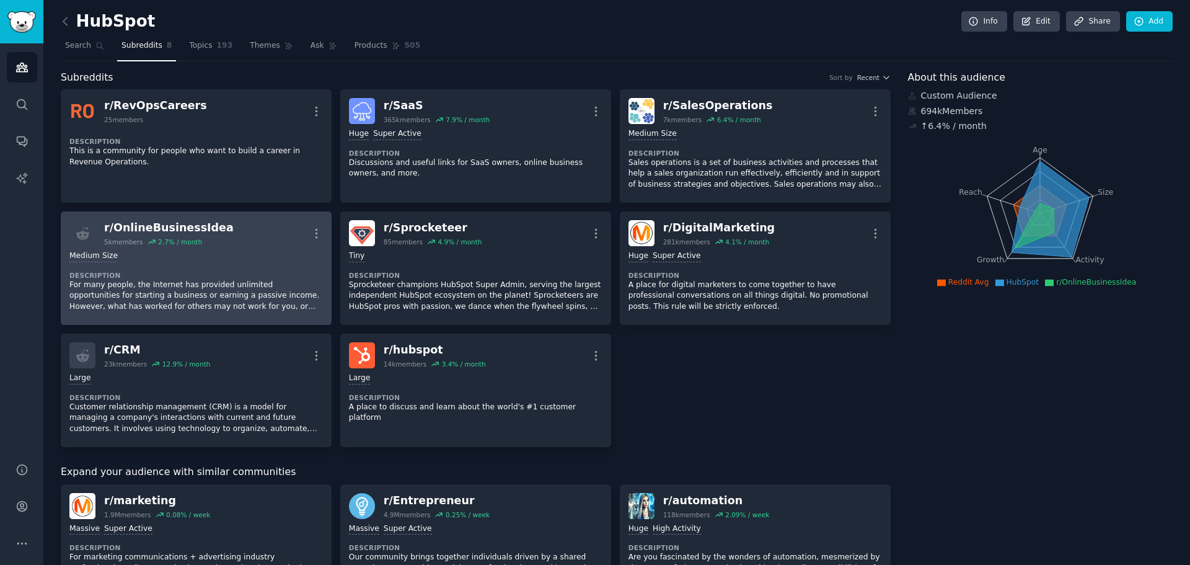
click at [270, 283] on p "For many people, the Internet has provided unlimited opportunities for starting…" at bounding box center [196, 296] width 254 height 33
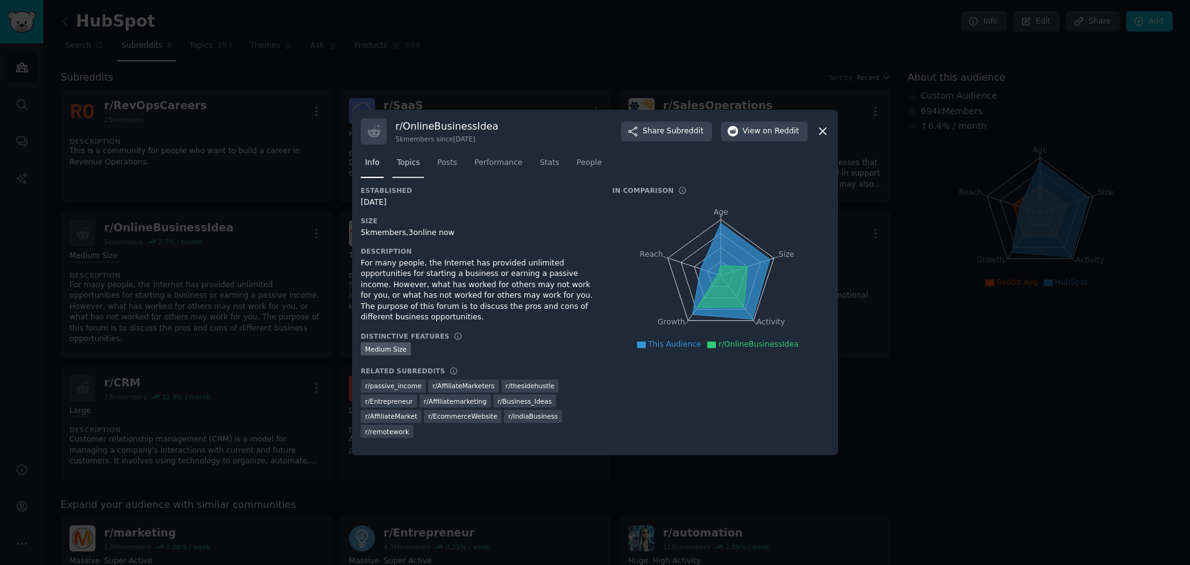
click at [407, 169] on span "Topics" at bounding box center [408, 162] width 23 height 11
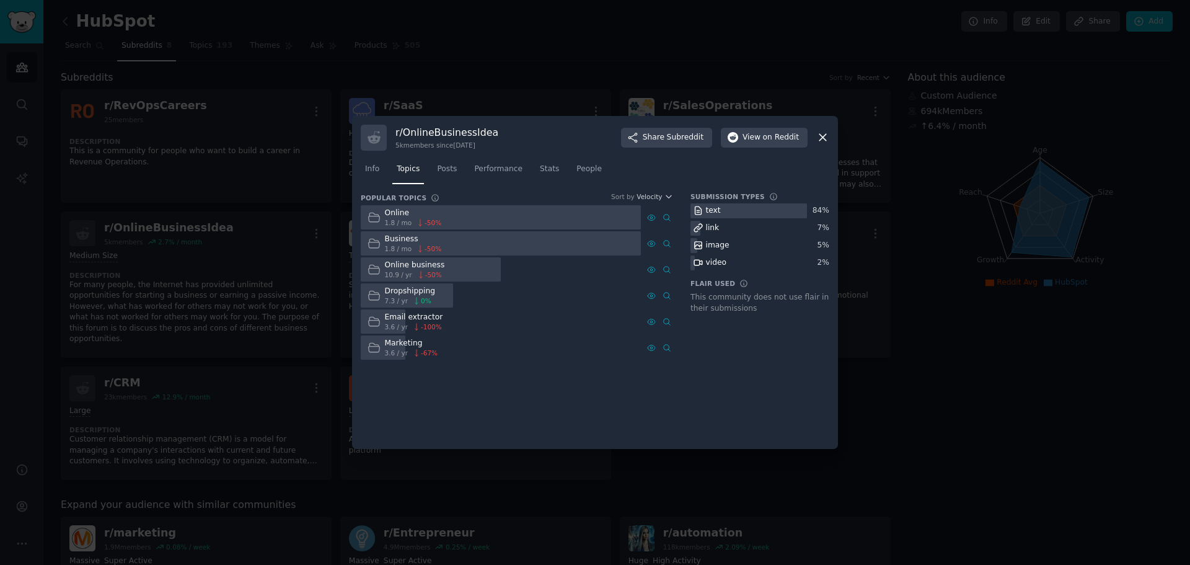
click at [821, 143] on icon at bounding box center [822, 137] width 13 height 13
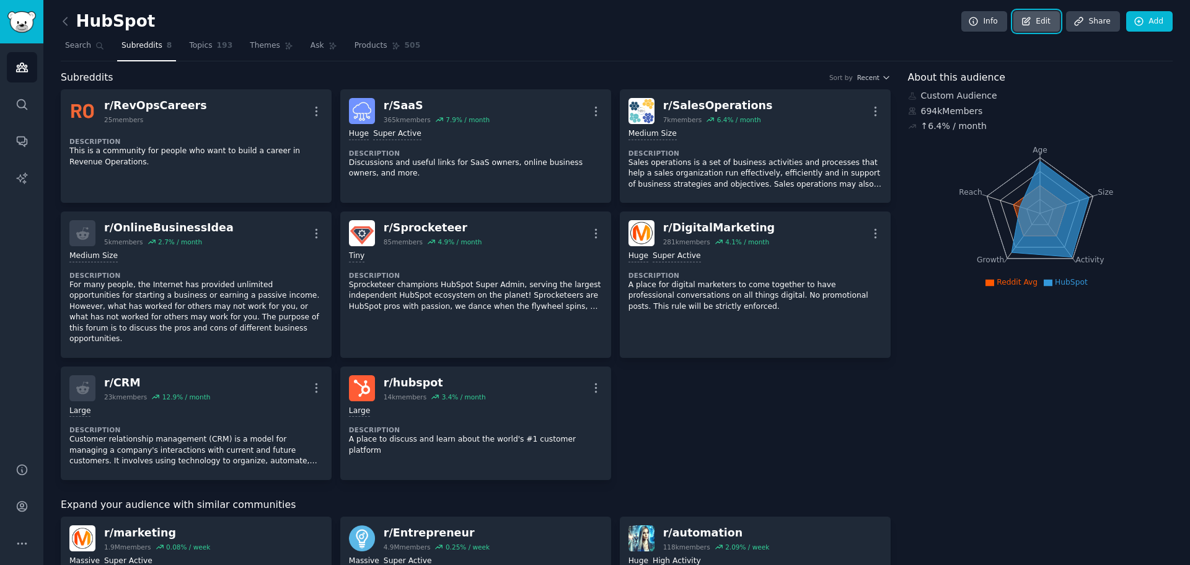
click at [1033, 16] on link "Edit" at bounding box center [1037, 21] width 46 height 21
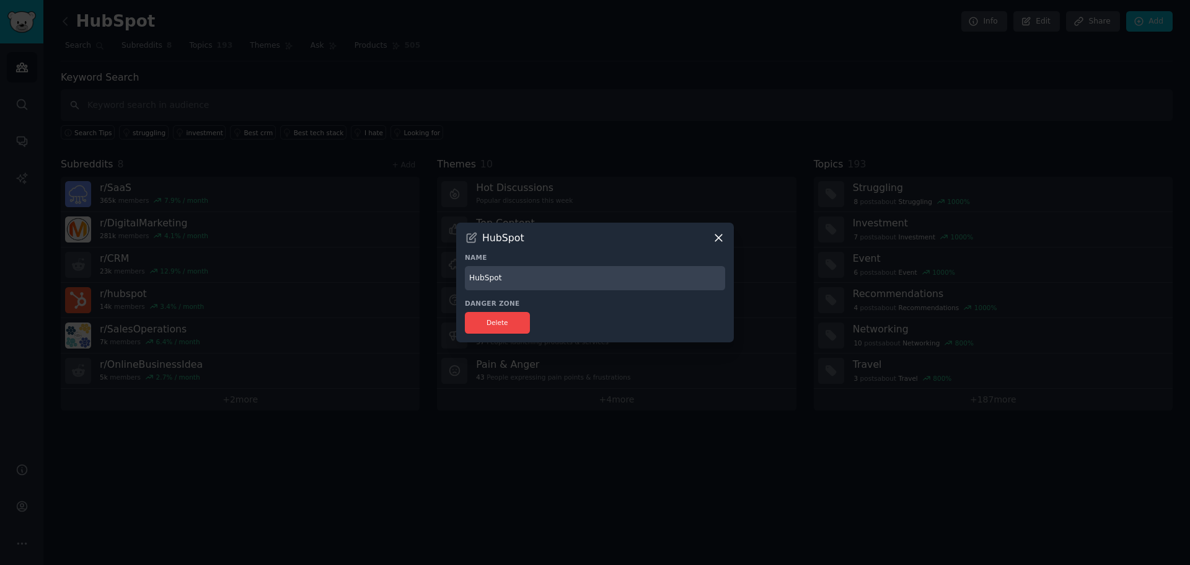
click at [719, 236] on icon at bounding box center [718, 237] width 13 height 13
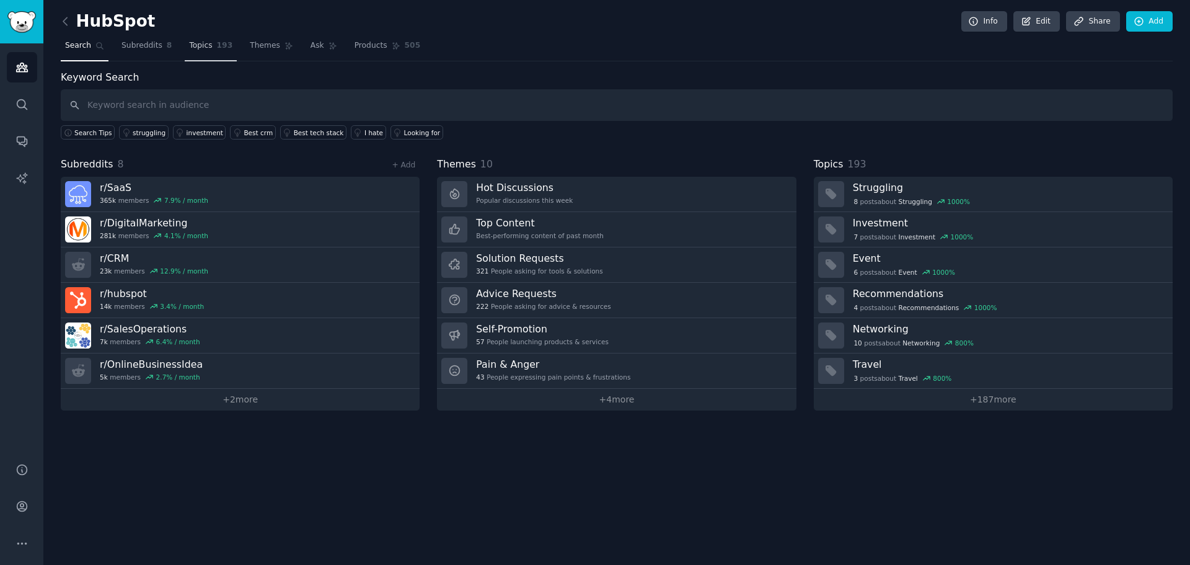
click at [185, 39] on link "Topics 193" at bounding box center [211, 48] width 52 height 25
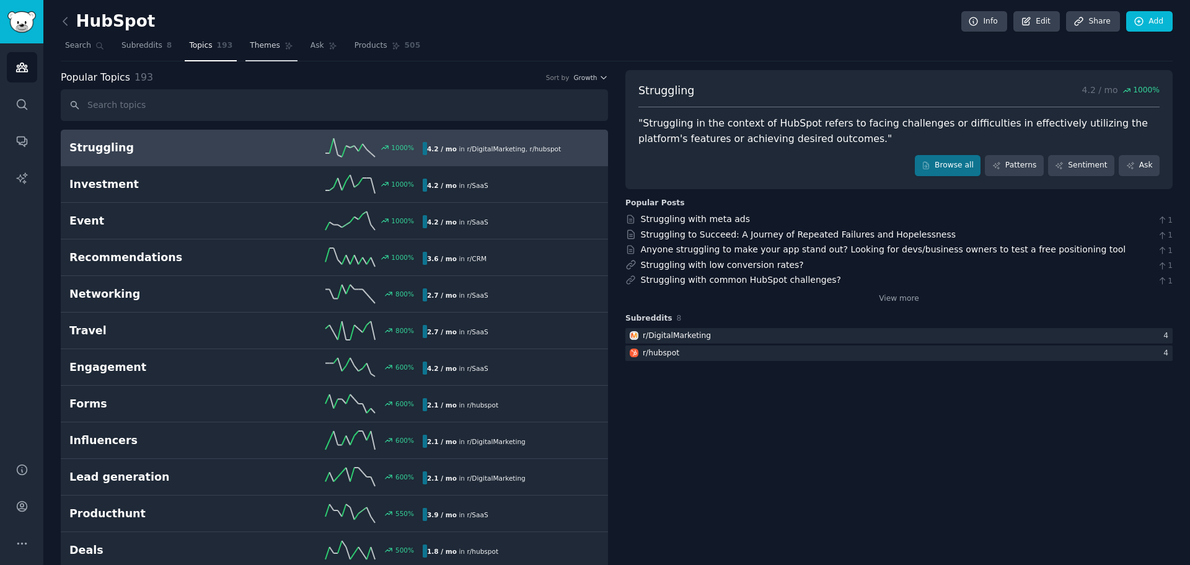
click at [250, 46] on span "Themes" at bounding box center [265, 45] width 30 height 11
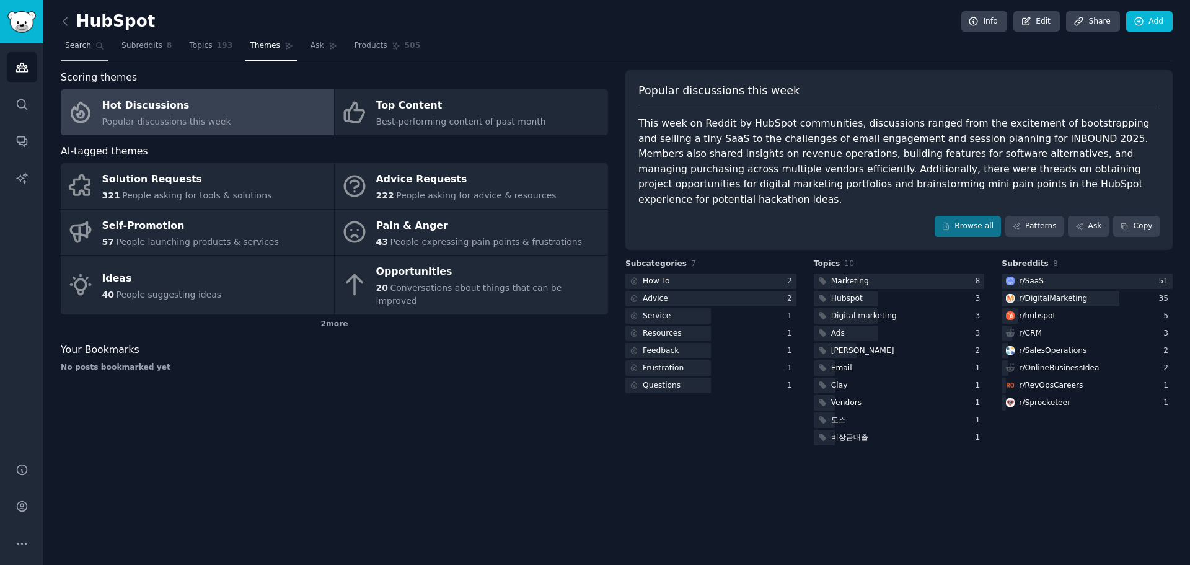
click at [83, 48] on span "Search" at bounding box center [78, 45] width 26 height 11
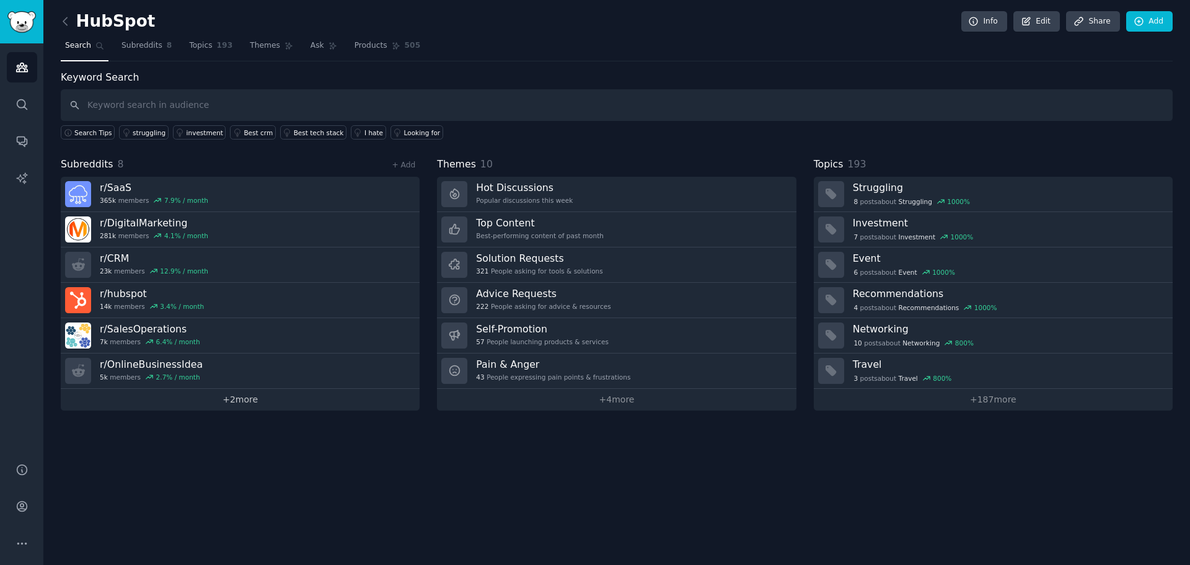
click at [228, 396] on link "+ 2 more" at bounding box center [240, 400] width 359 height 22
